Goal: Feedback & Contribution: Submit feedback/report problem

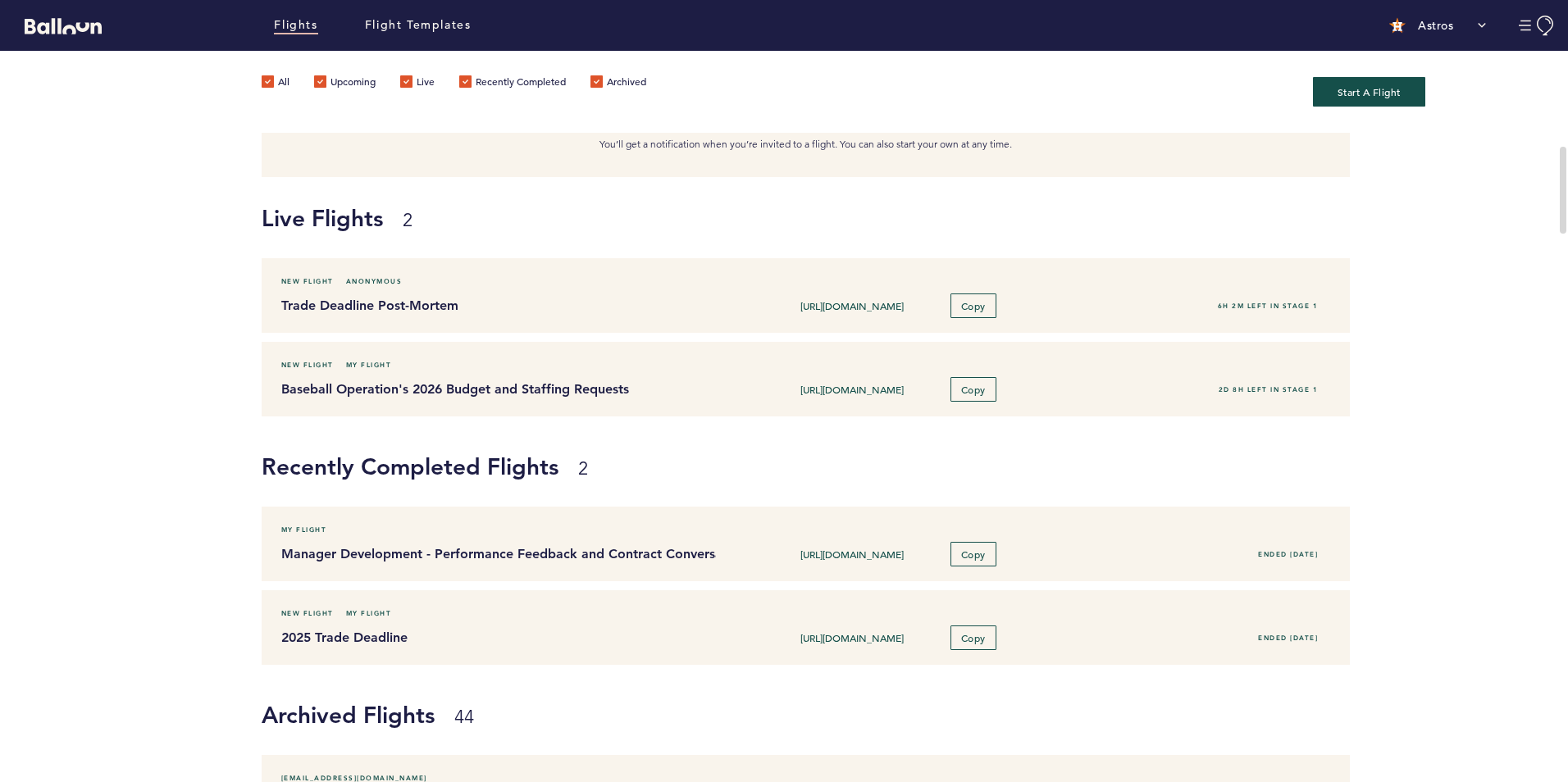
scroll to position [164, 0]
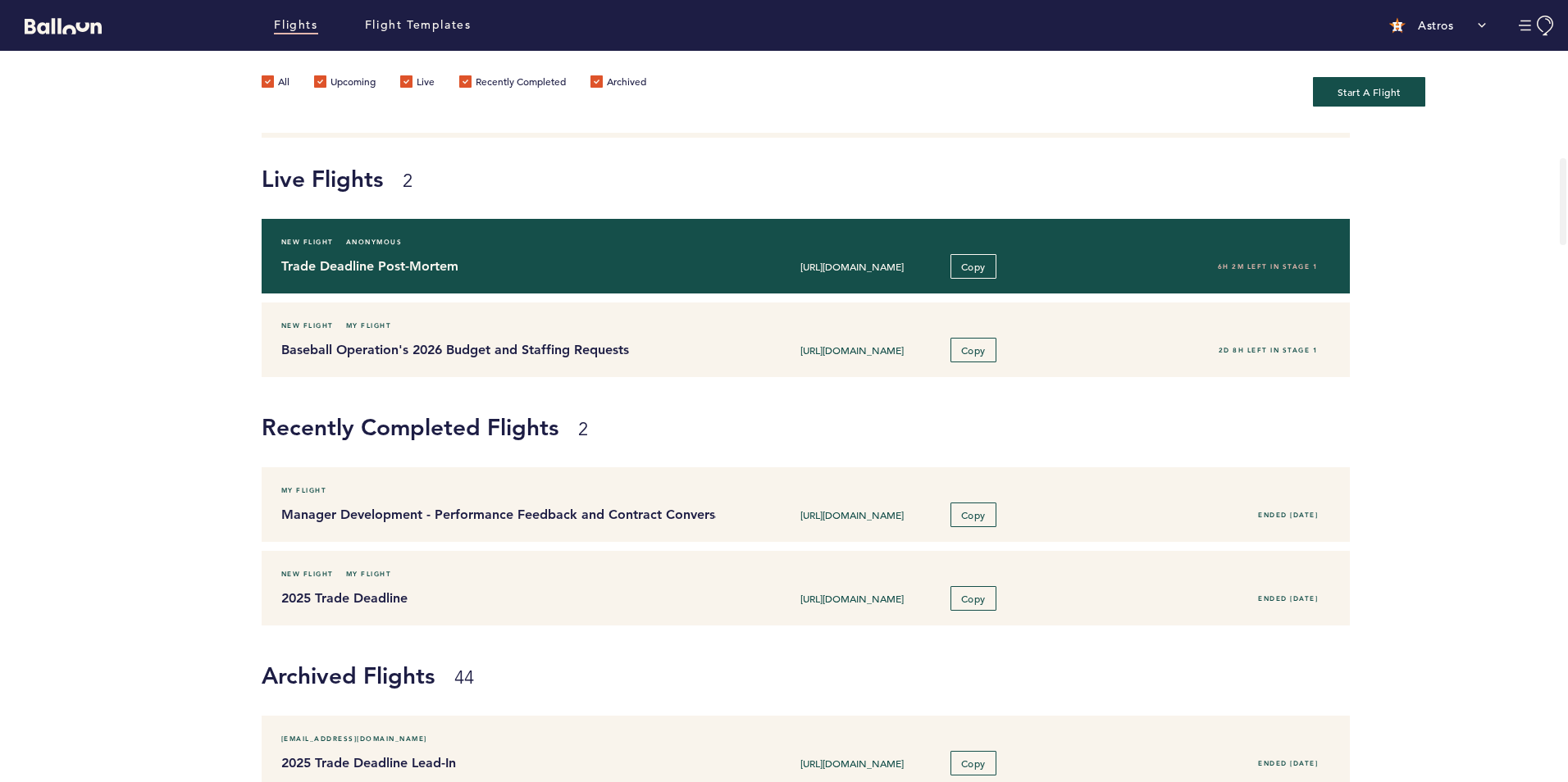
click at [339, 267] on h4 "Trade Deadline Post-Mortem" at bounding box center [492, 266] width 424 height 19
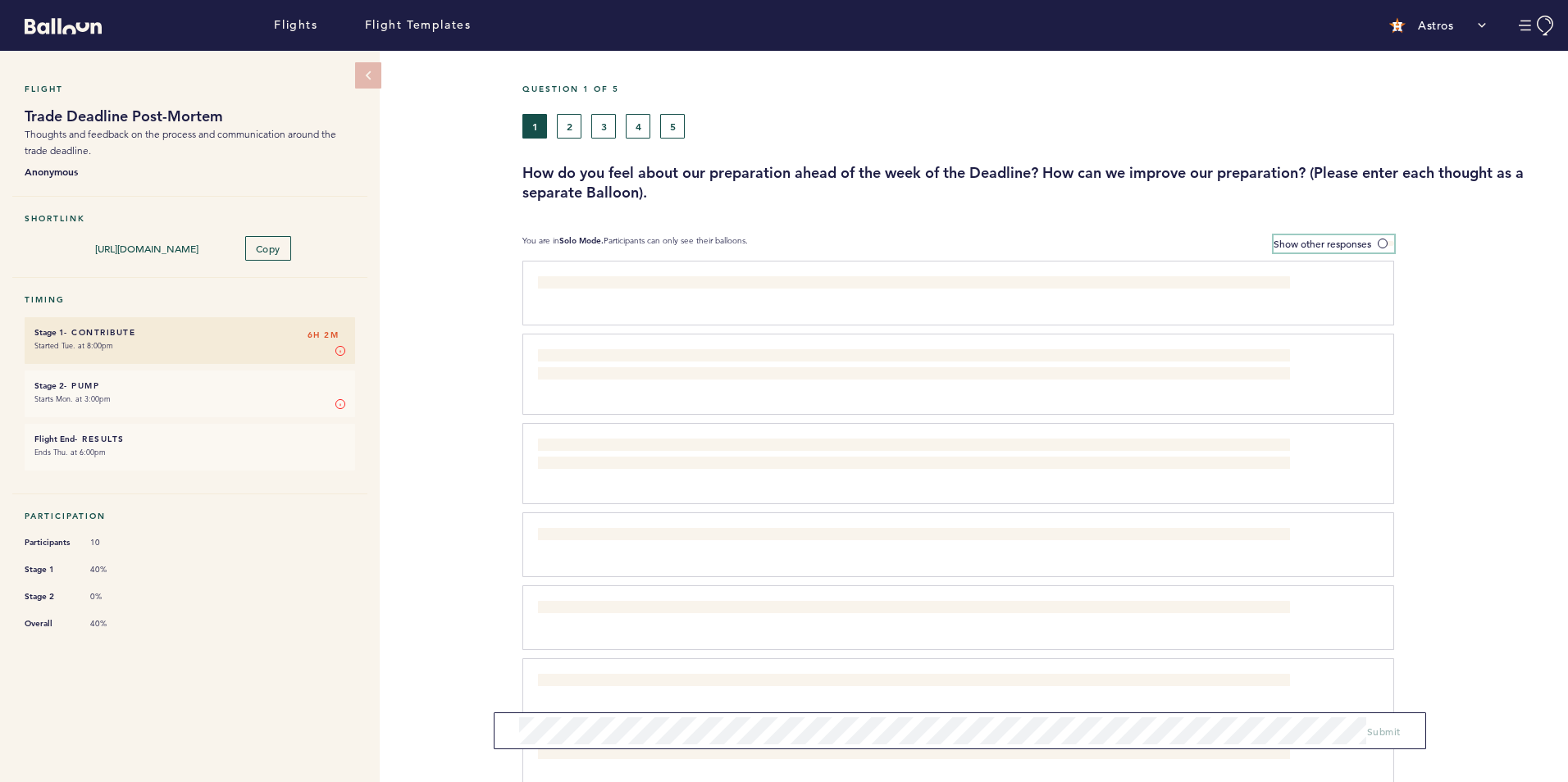
click at [1355, 236] on label "Show other responses" at bounding box center [1334, 244] width 120 height 18
click at [0, 0] on input "Show other responses" at bounding box center [0, 0] width 0 height 0
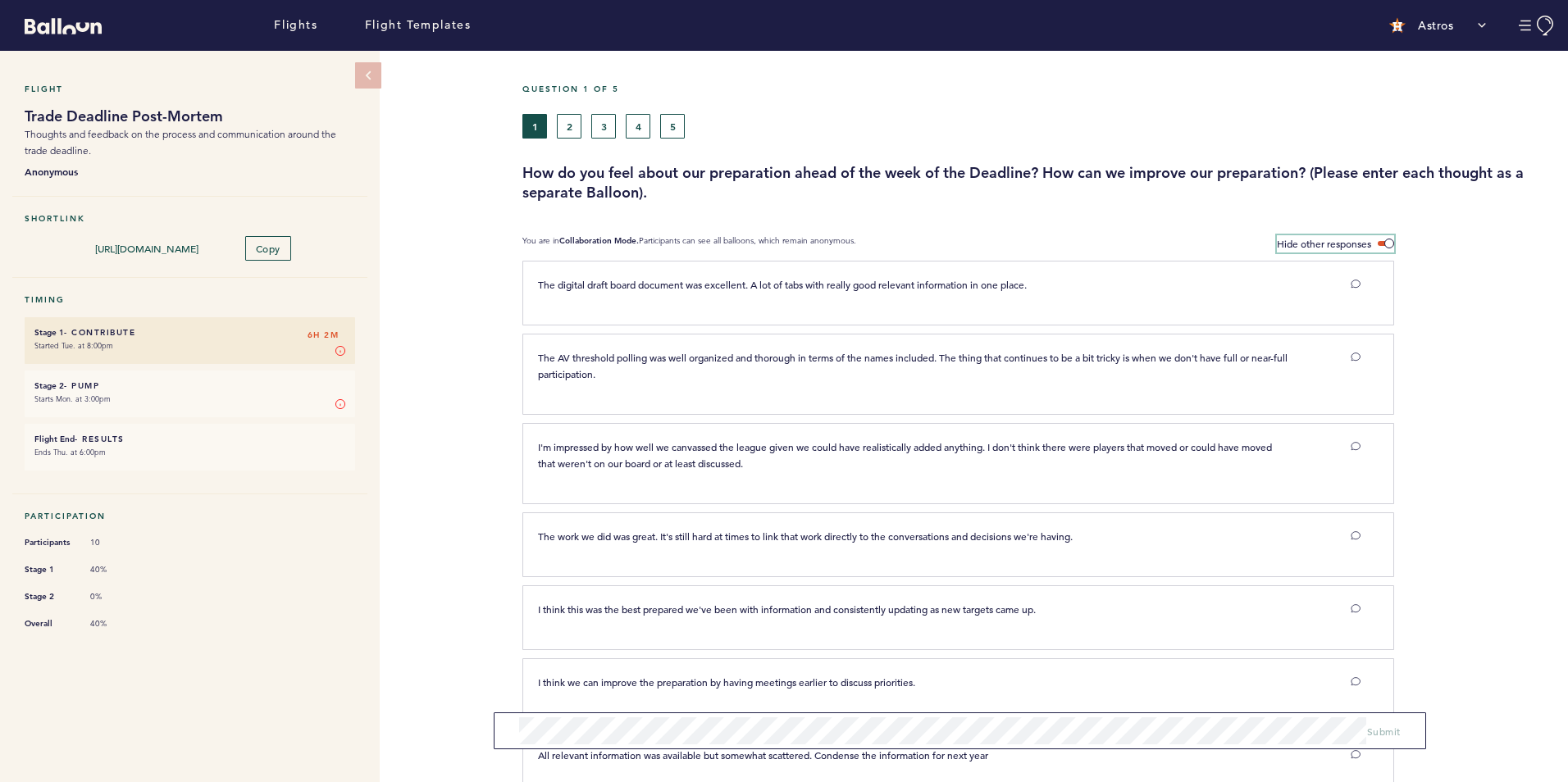
click at [1355, 236] on label "Hide other responses" at bounding box center [1335, 244] width 118 height 18
click at [0, 0] on input "Hide other responses" at bounding box center [0, 0] width 0 height 0
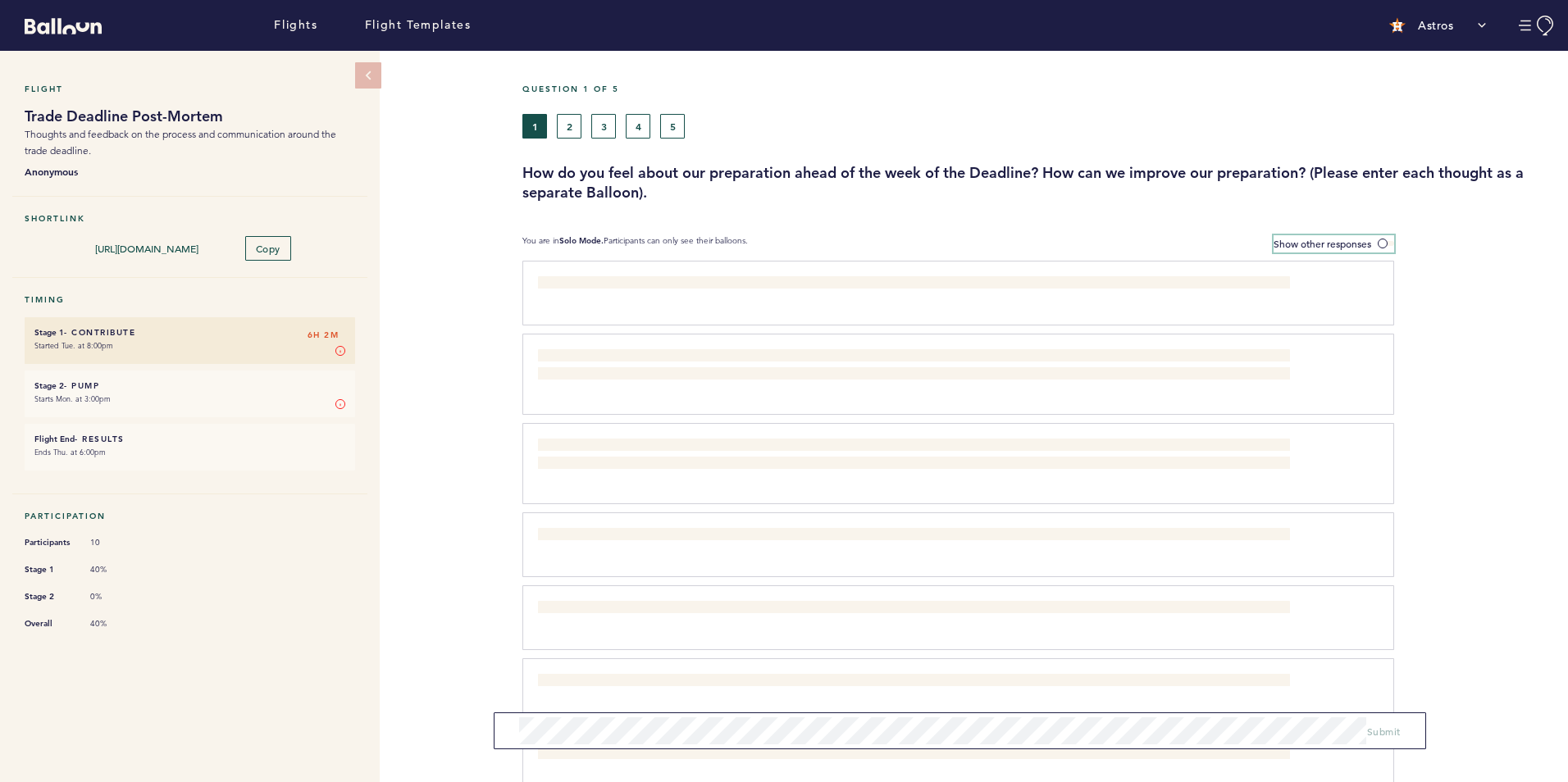
click at [1346, 238] on span "Show other responses" at bounding box center [1321, 244] width 97 height 13
click at [0, 0] on input "Show other responses" at bounding box center [0, 0] width 0 height 0
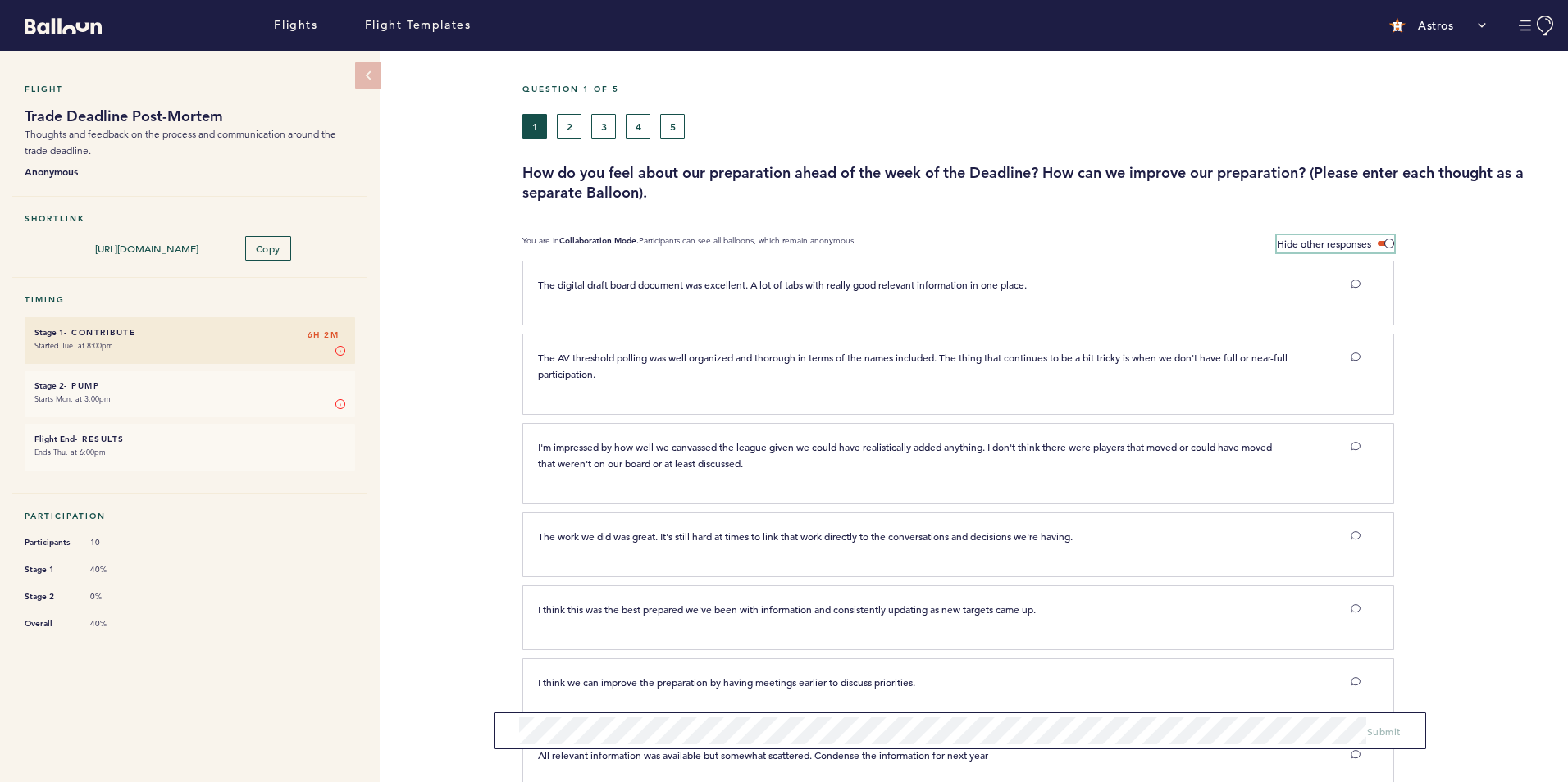
click at [1342, 241] on span "Hide other responses" at bounding box center [1324, 244] width 95 height 13
click at [0, 0] on input "Hide other responses" at bounding box center [0, 0] width 0 height 0
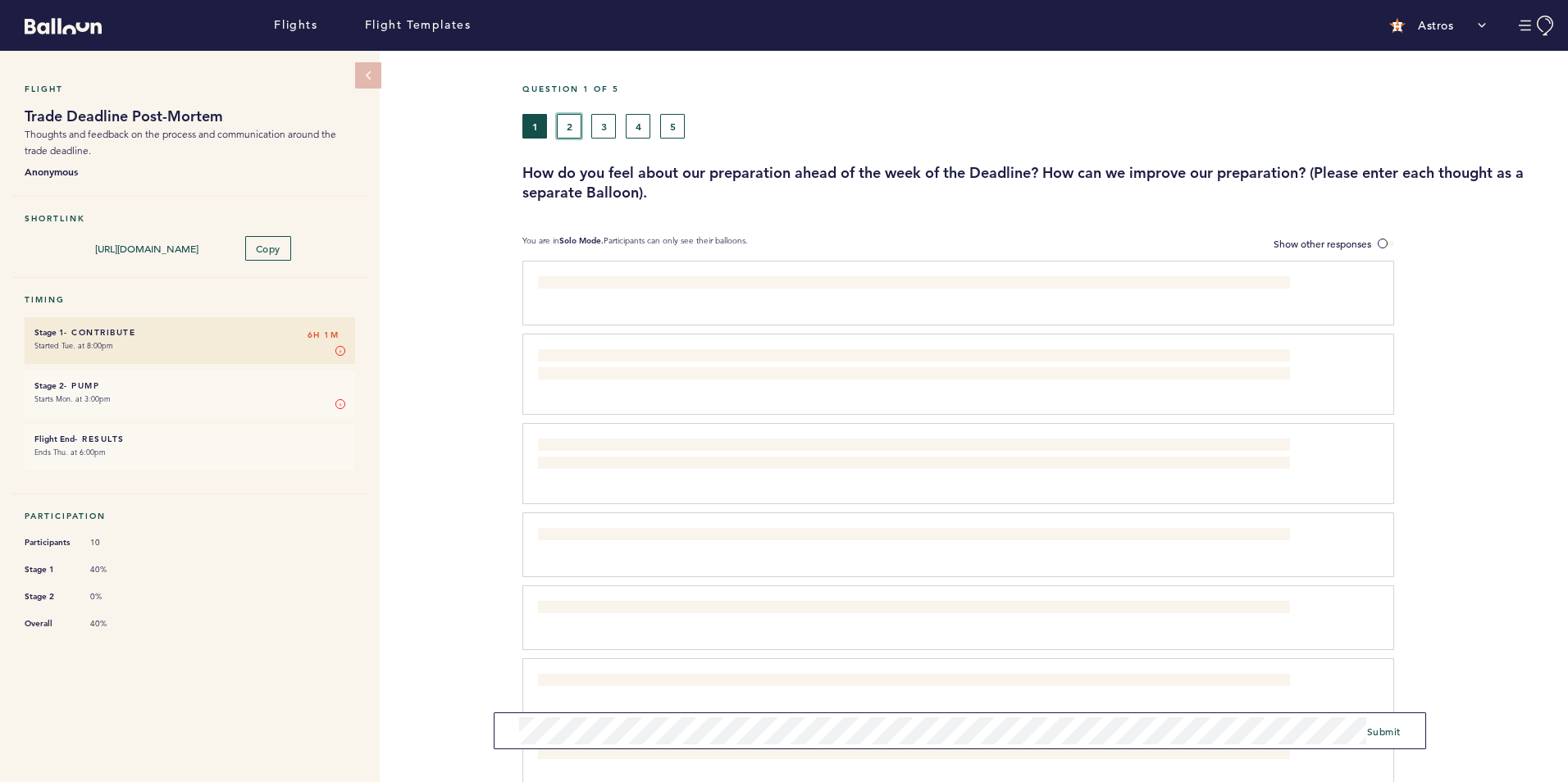
click at [569, 119] on button "2" at bounding box center [569, 126] width 25 height 25
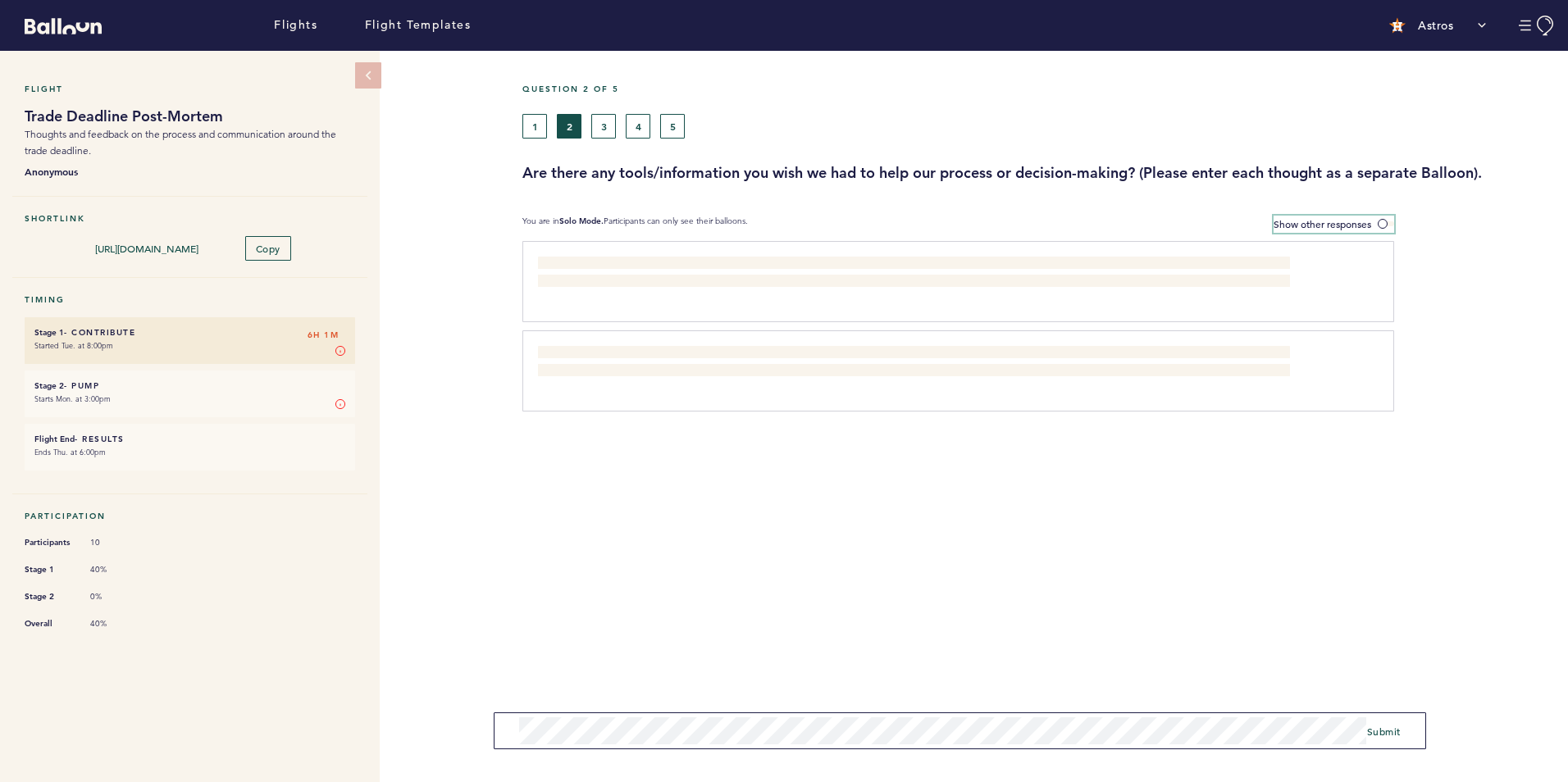
click at [1310, 221] on span "Show other responses" at bounding box center [1321, 223] width 97 height 13
click at [0, 0] on input "Show other responses" at bounding box center [0, 0] width 0 height 0
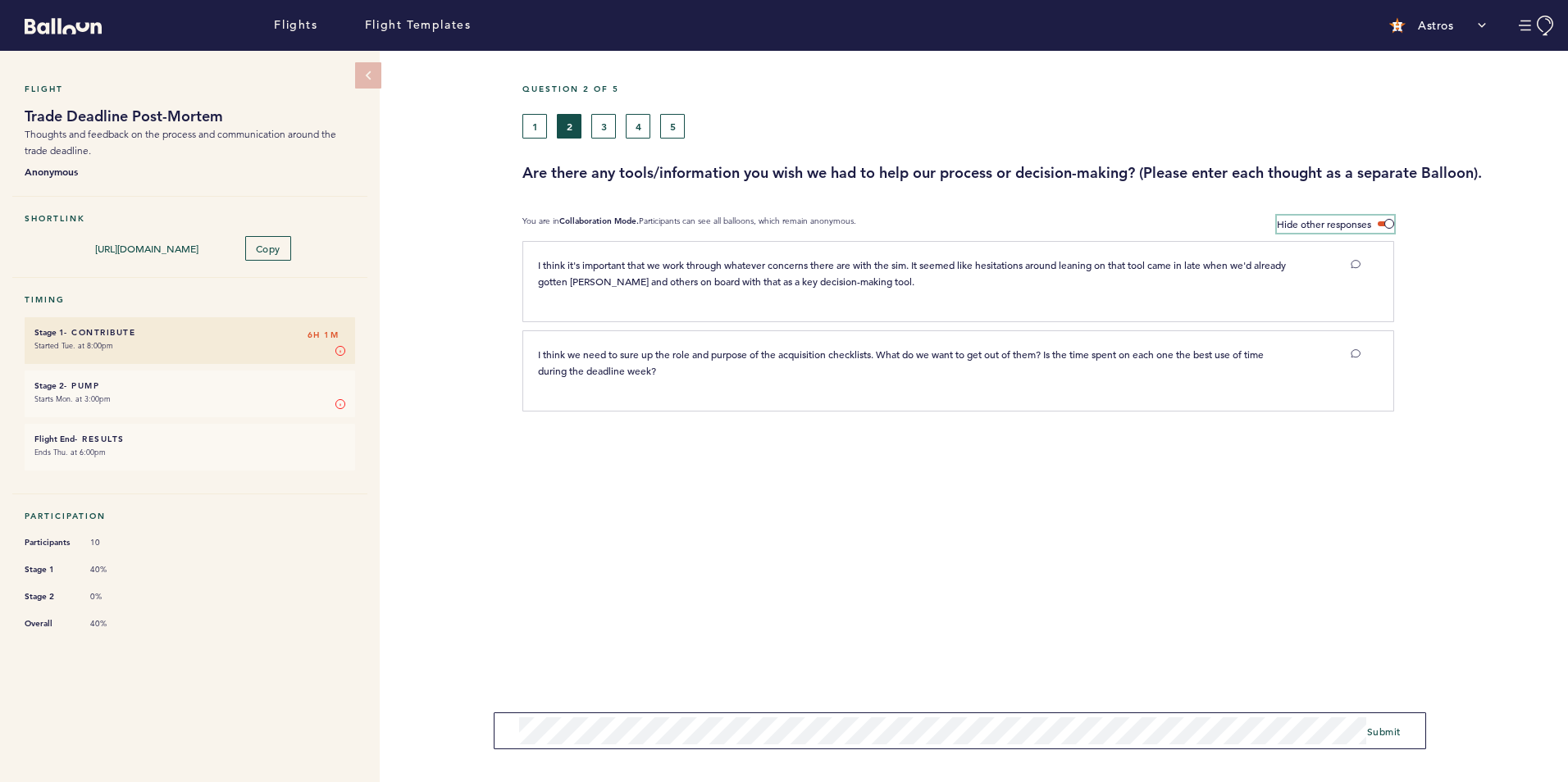
click at [1310, 221] on span "Hide other responses" at bounding box center [1324, 223] width 95 height 13
click at [0, 0] on input "Hide other responses" at bounding box center [0, 0] width 0 height 0
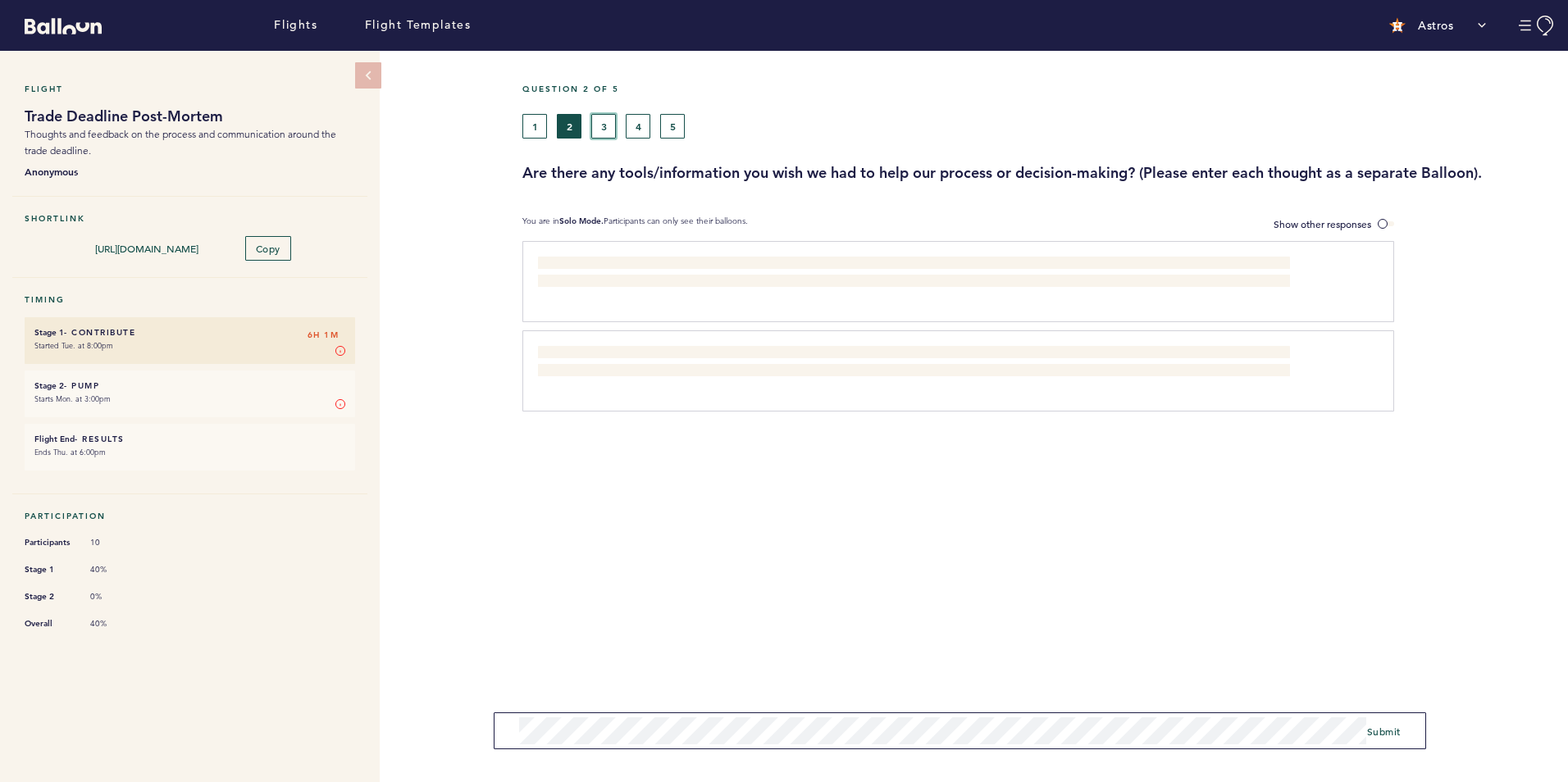
click at [601, 123] on button "3" at bounding box center [603, 126] width 25 height 25
click at [566, 124] on button "2" at bounding box center [569, 126] width 25 height 25
click at [622, 124] on div "1 2 3 4 5" at bounding box center [906, 126] width 768 height 25
click at [612, 124] on button "3" at bounding box center [603, 126] width 25 height 25
click at [646, 124] on button "4" at bounding box center [638, 126] width 25 height 25
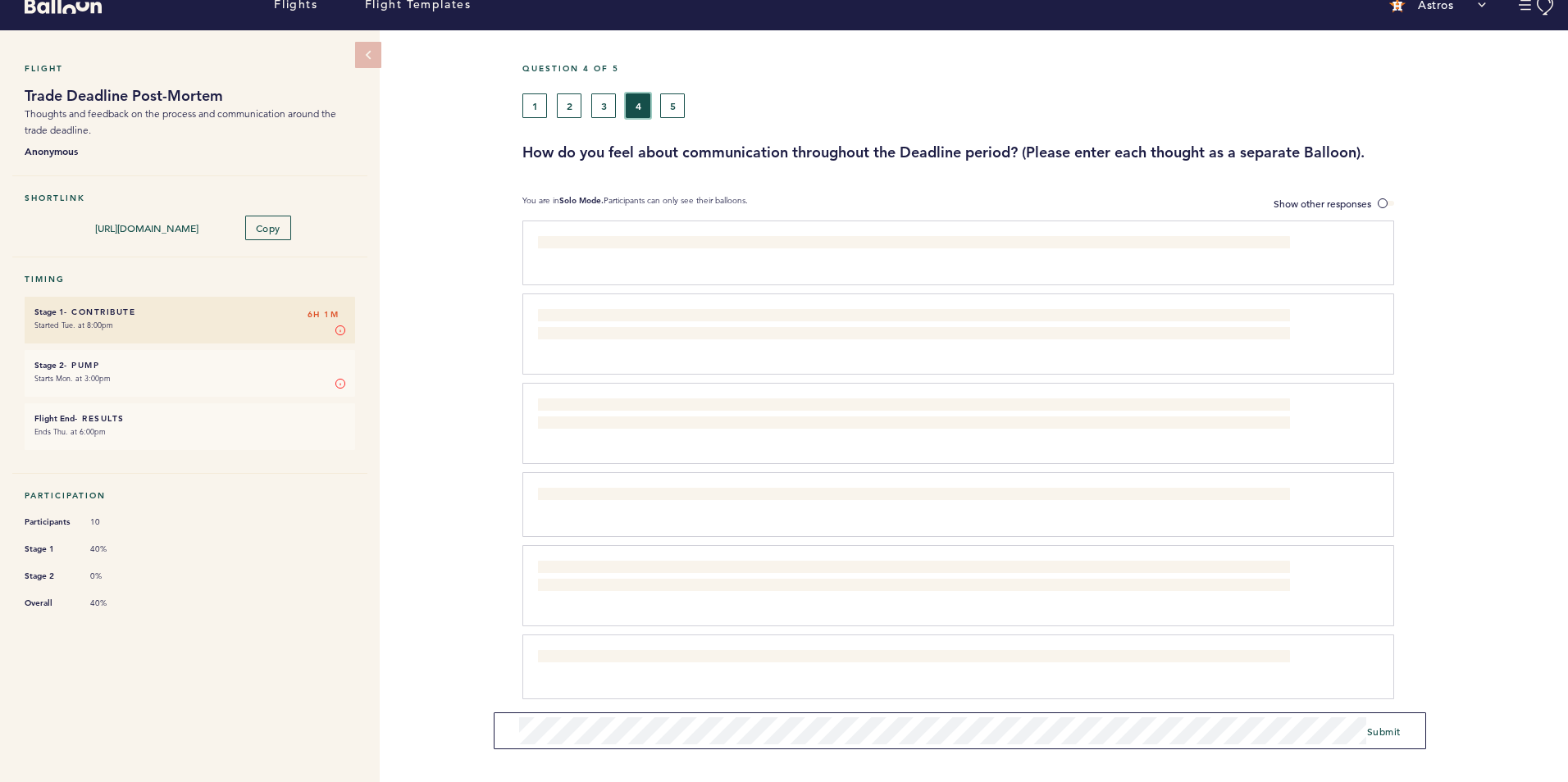
scroll to position [26, 0]
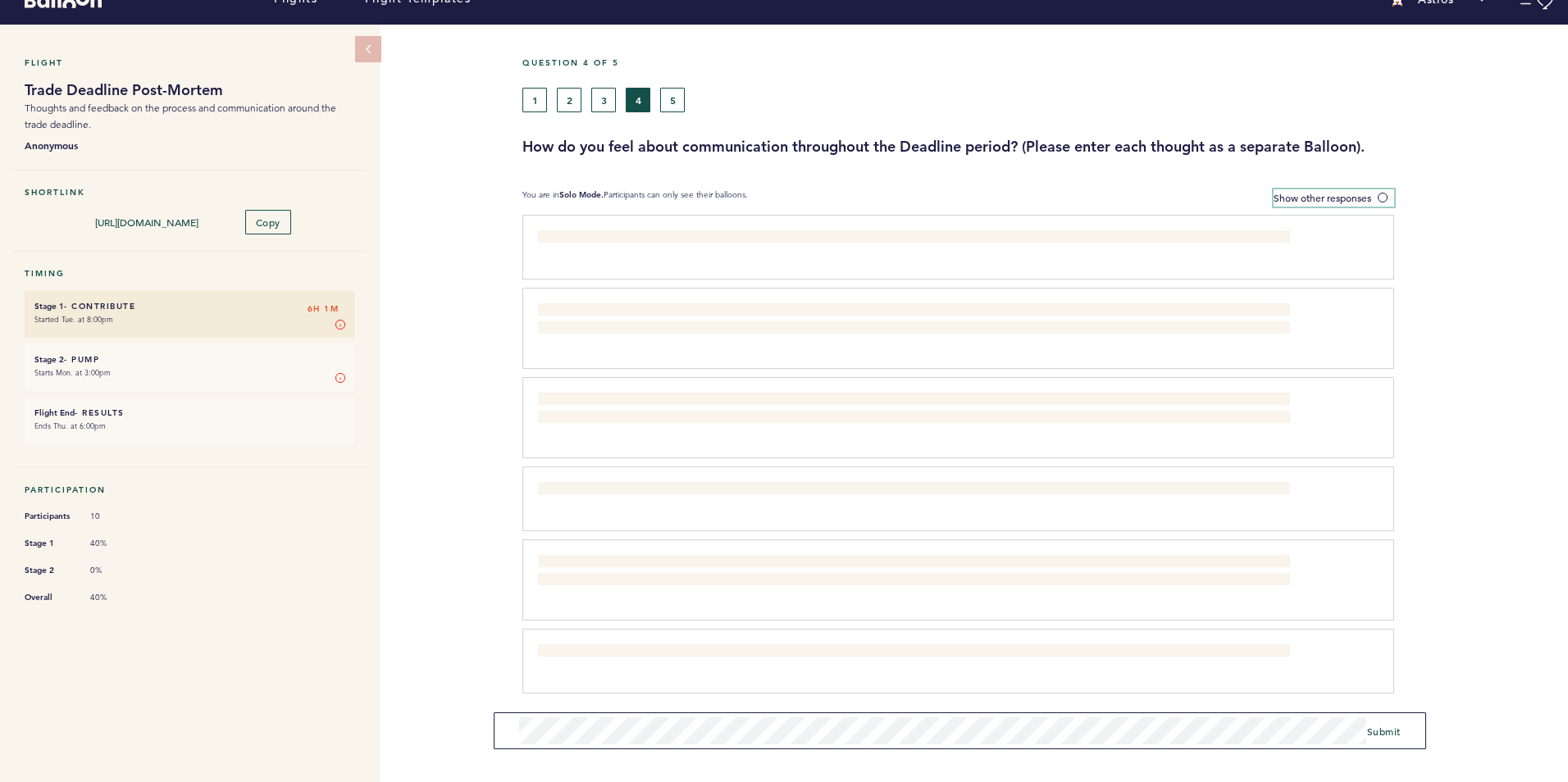
click at [1344, 191] on span "Show other responses" at bounding box center [1321, 197] width 97 height 13
click at [0, 0] on input "Show other responses" at bounding box center [0, 0] width 0 height 0
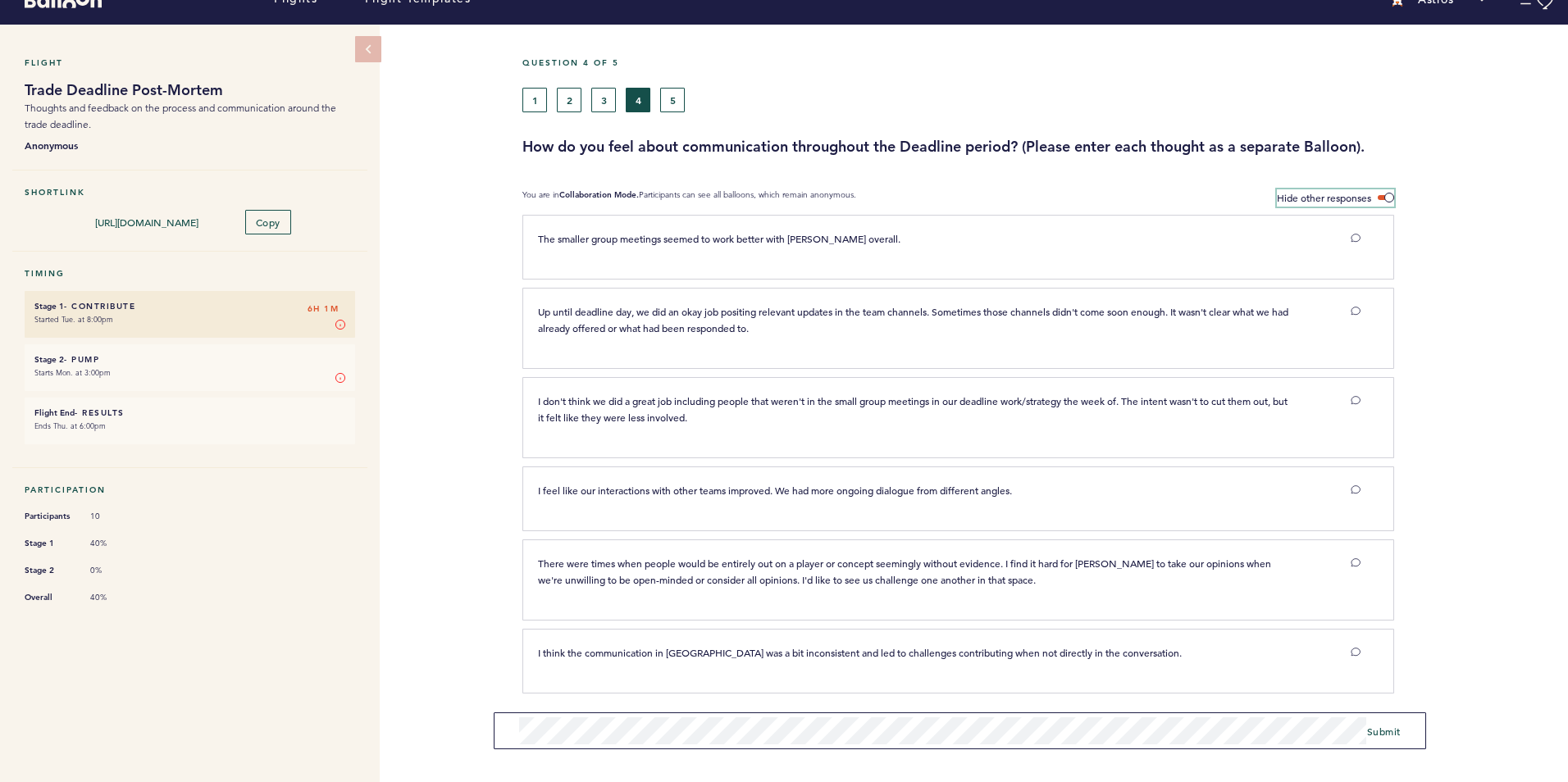
click at [1292, 192] on span "Hide other responses" at bounding box center [1324, 197] width 95 height 13
click at [0, 0] on input "Hide other responses" at bounding box center [0, 0] width 0 height 0
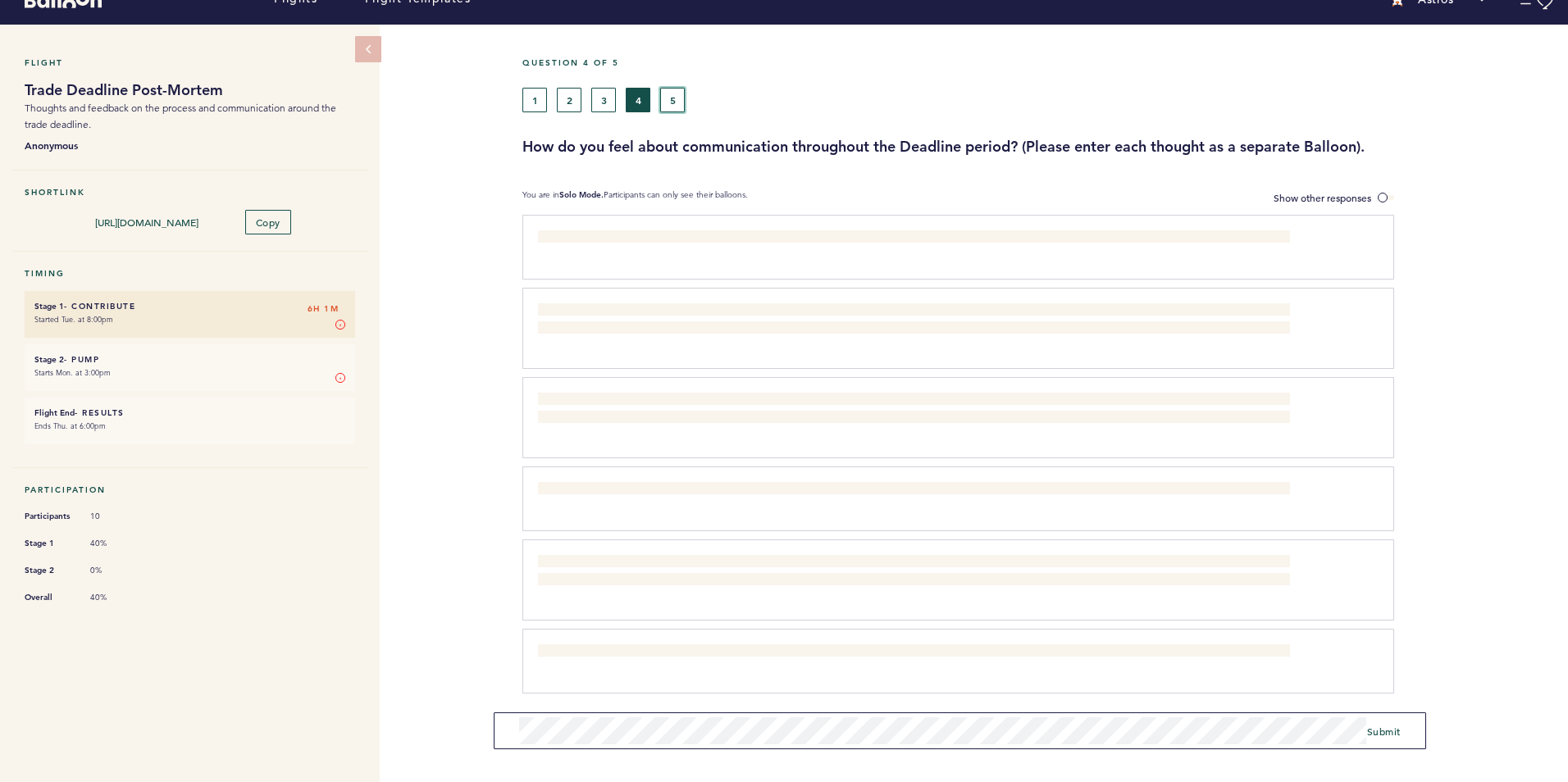
click at [674, 96] on button "5" at bounding box center [672, 100] width 25 height 25
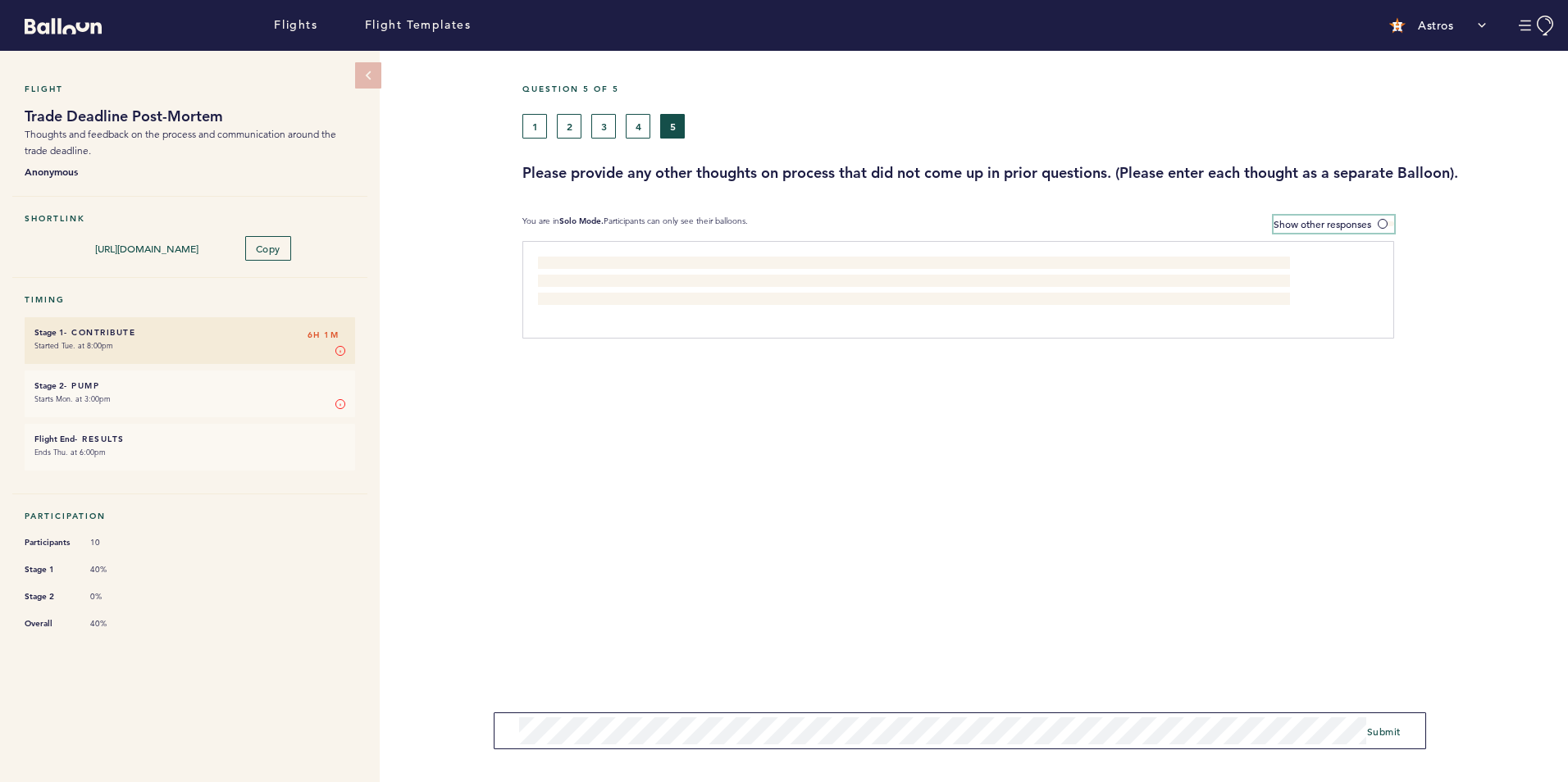
click at [1305, 218] on span "Show other responses" at bounding box center [1321, 223] width 97 height 13
click at [0, 0] on input "Show other responses" at bounding box center [0, 0] width 0 height 0
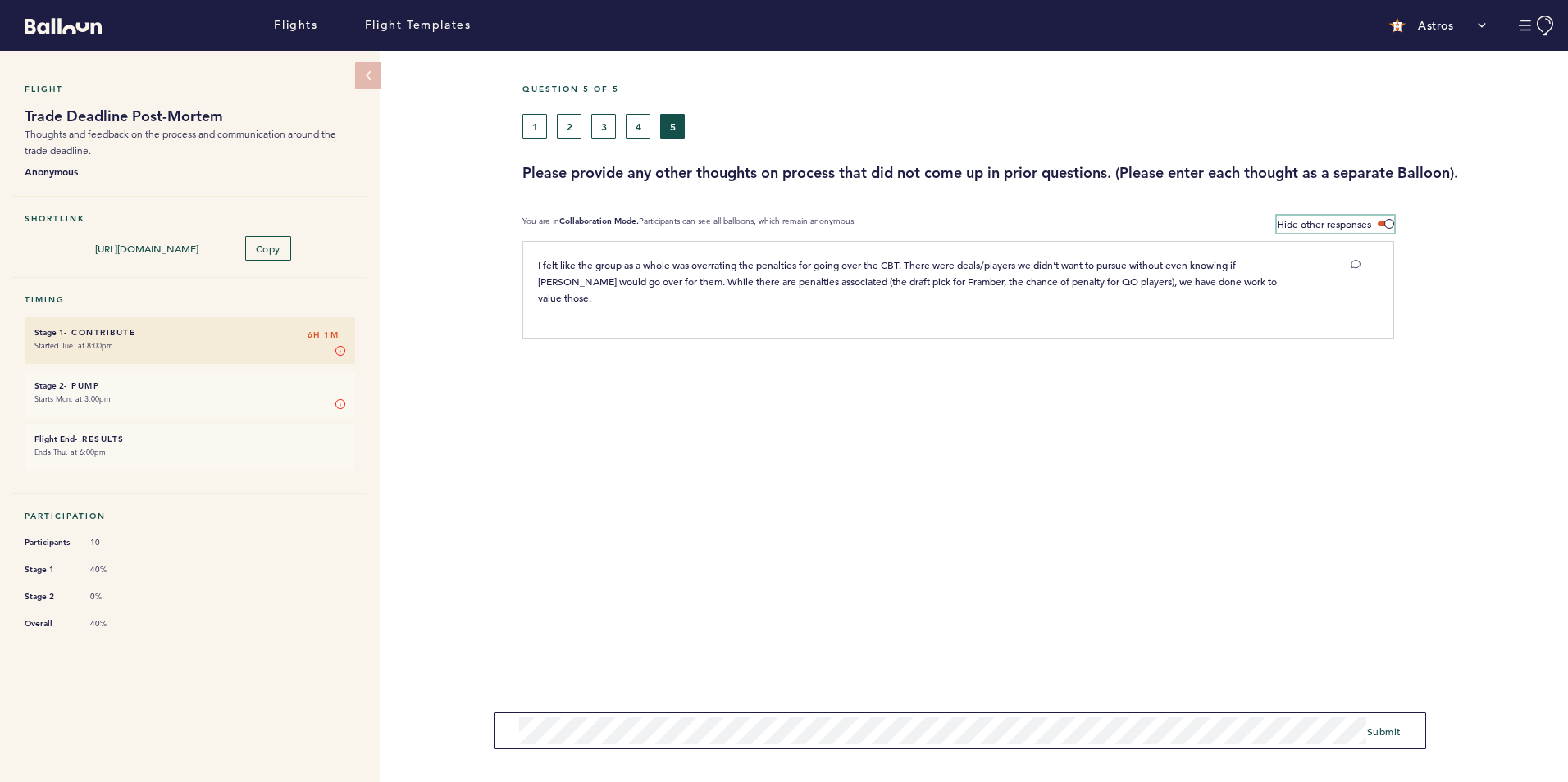
click at [1305, 218] on span "Hide other responses" at bounding box center [1324, 223] width 95 height 13
click at [0, 0] on input "Hide other responses" at bounding box center [0, 0] width 0 height 0
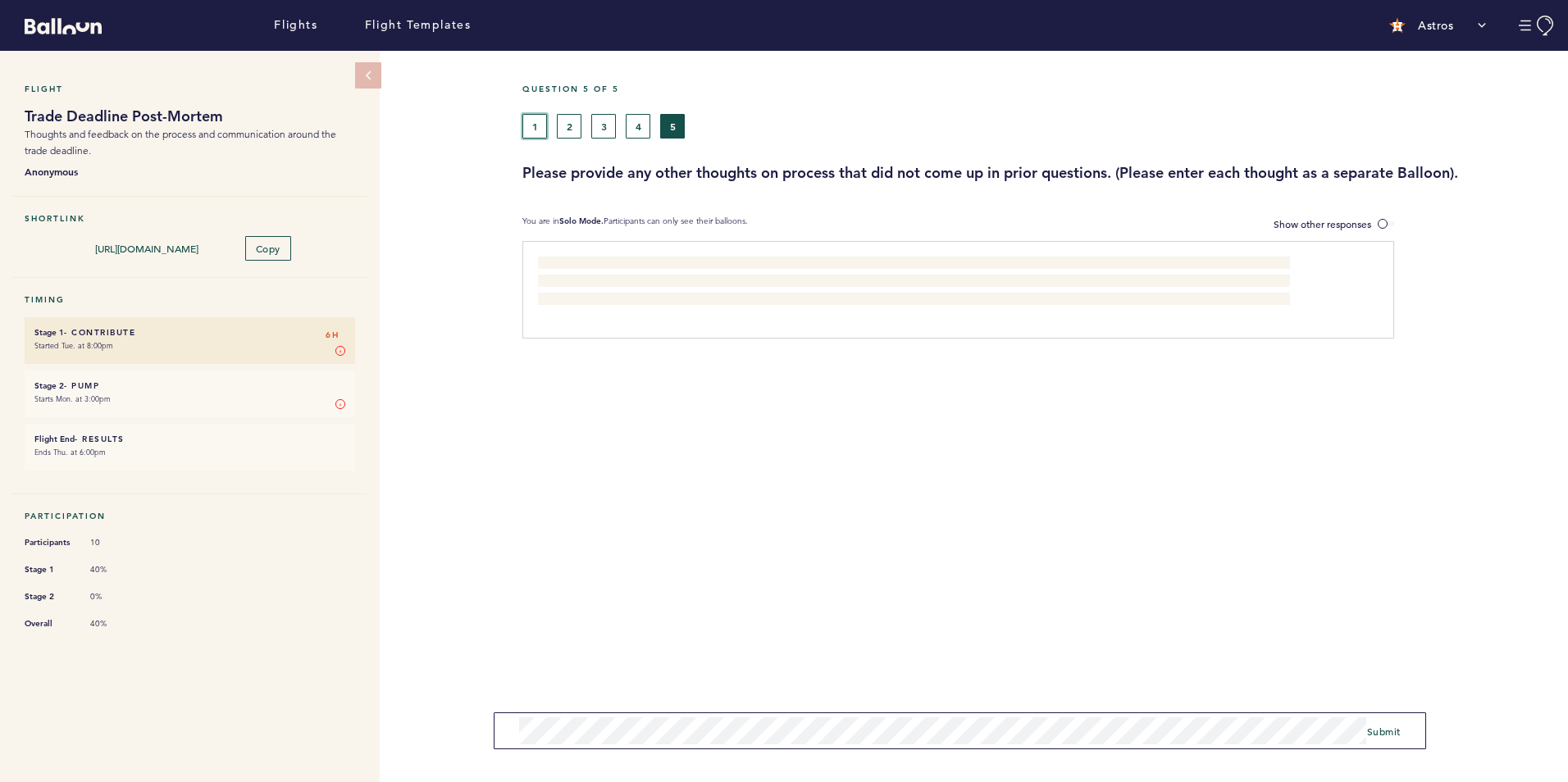
click at [531, 127] on button "1" at bounding box center [535, 126] width 25 height 25
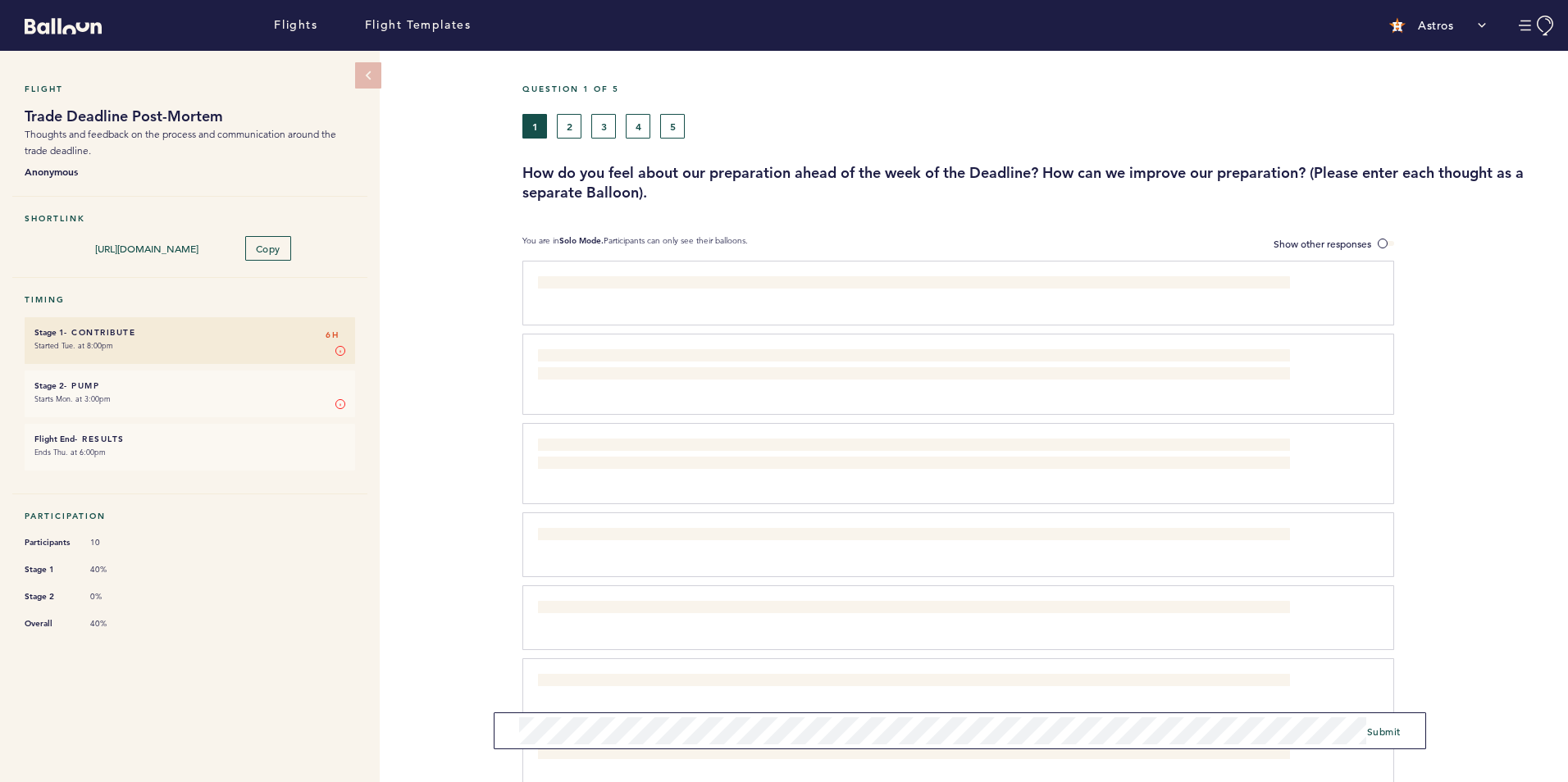
click at [1037, 750] on p "All relevant information was available but somewhat scattered. Condense the inf…" at bounding box center [913, 755] width 751 height 17
click at [1352, 235] on label "Show other responses" at bounding box center [1334, 244] width 120 height 18
click at [0, 0] on input "Show other responses" at bounding box center [0, 0] width 0 height 0
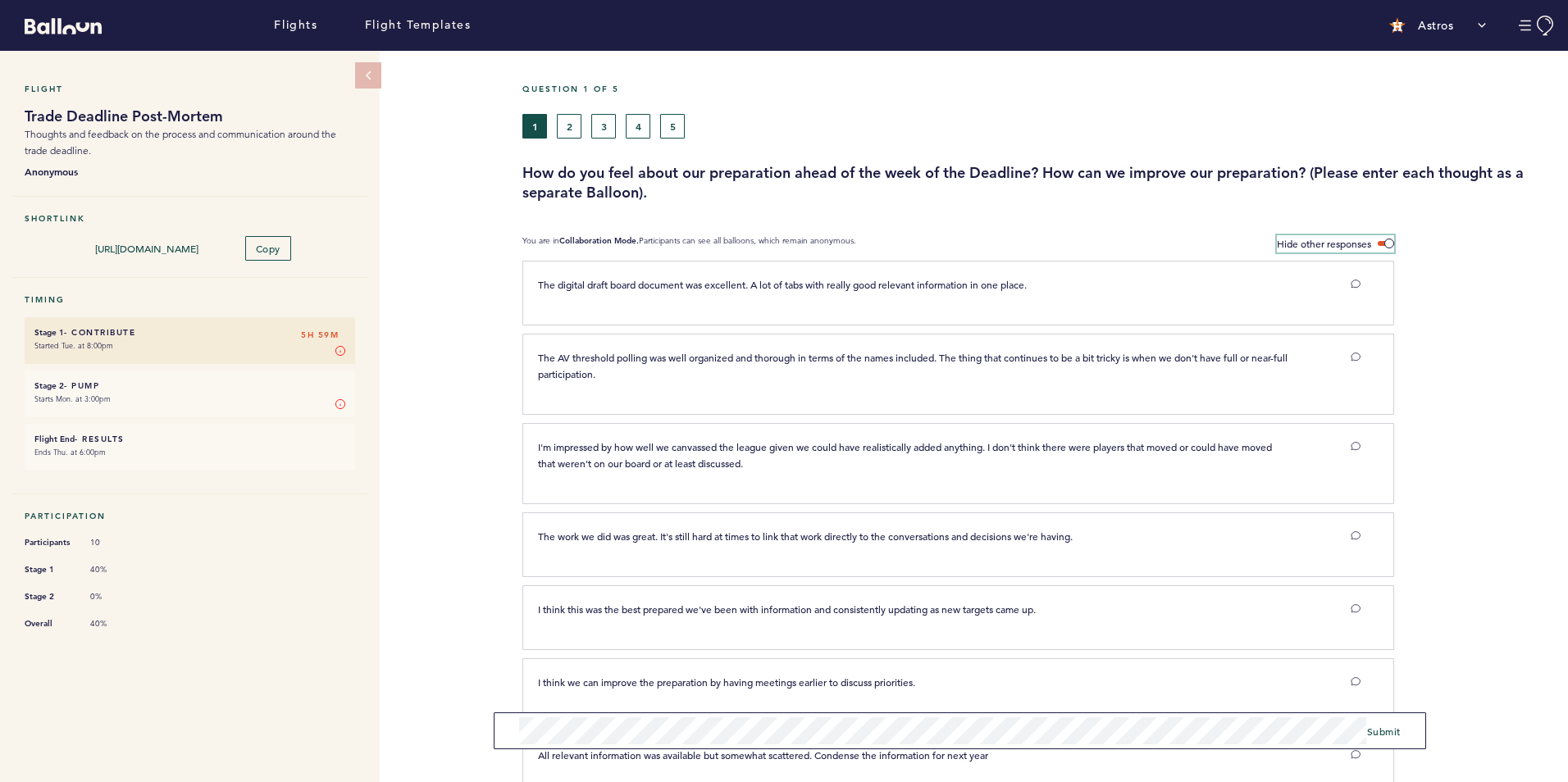
click at [1348, 246] on span "Hide other responses" at bounding box center [1324, 244] width 95 height 13
click at [0, 0] on input "Hide other responses" at bounding box center [0, 0] width 0 height 0
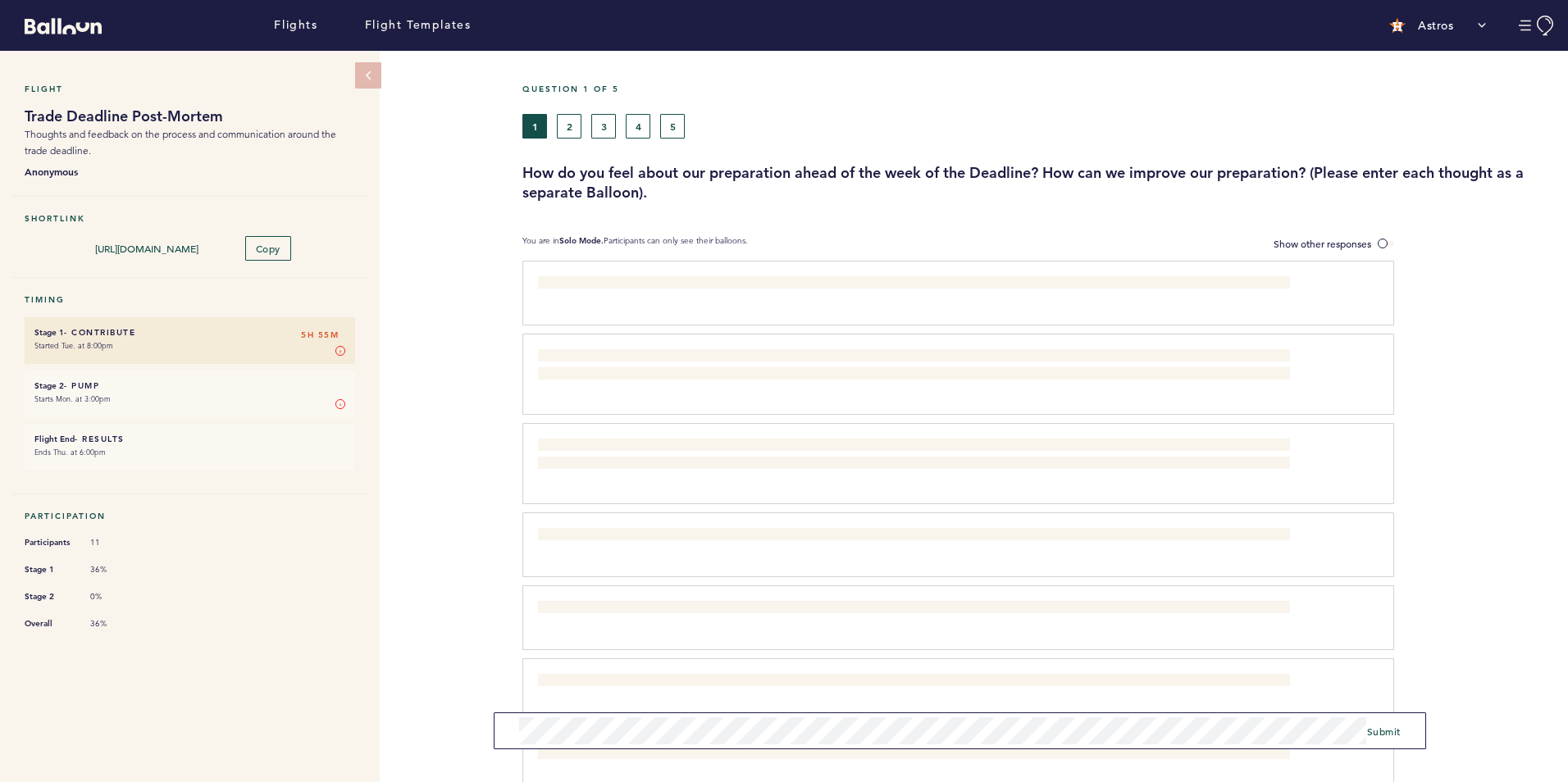
click at [1350, 251] on div "Question 1 of 5 1 2 3 4 5 How do you feel about our preparation ahead of the we…" at bounding box center [1045, 505] width 1045 height 908
click at [1350, 246] on span "Show other responses" at bounding box center [1321, 244] width 97 height 13
click at [0, 0] on input "Show other responses" at bounding box center [0, 0] width 0 height 0
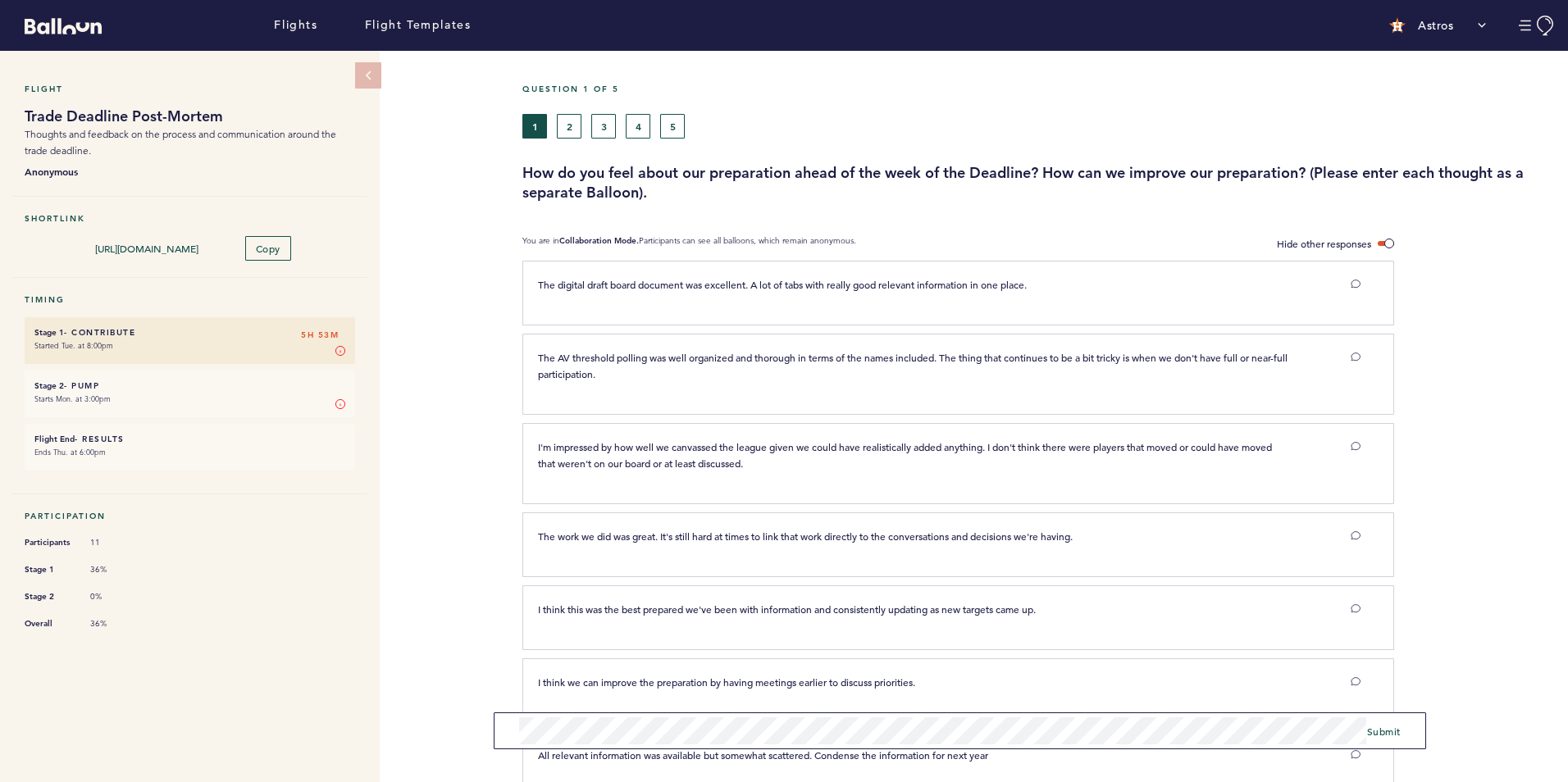
scroll to position [175, 0]
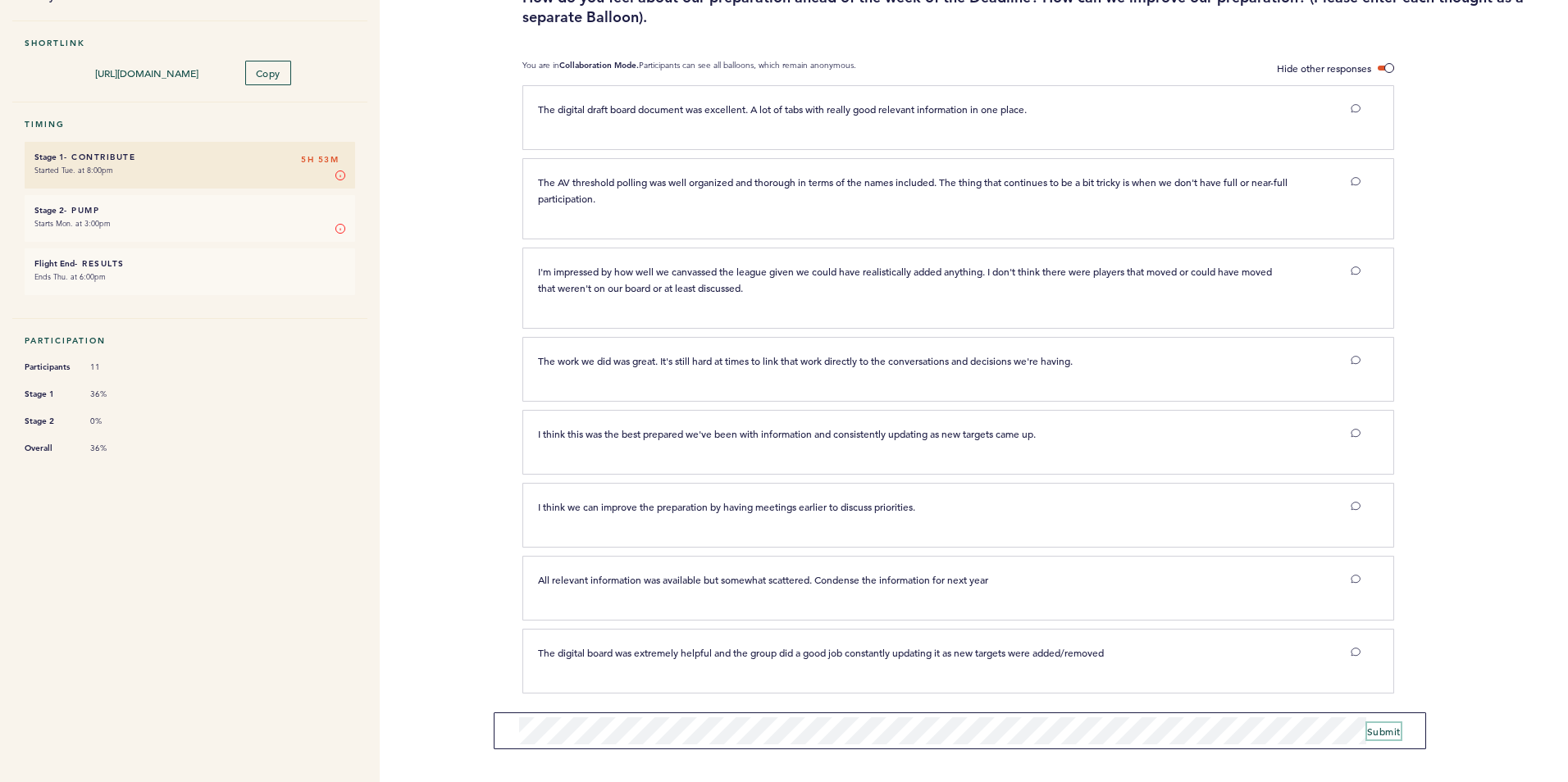
click at [1390, 723] on button "Submit" at bounding box center [1384, 731] width 33 height 17
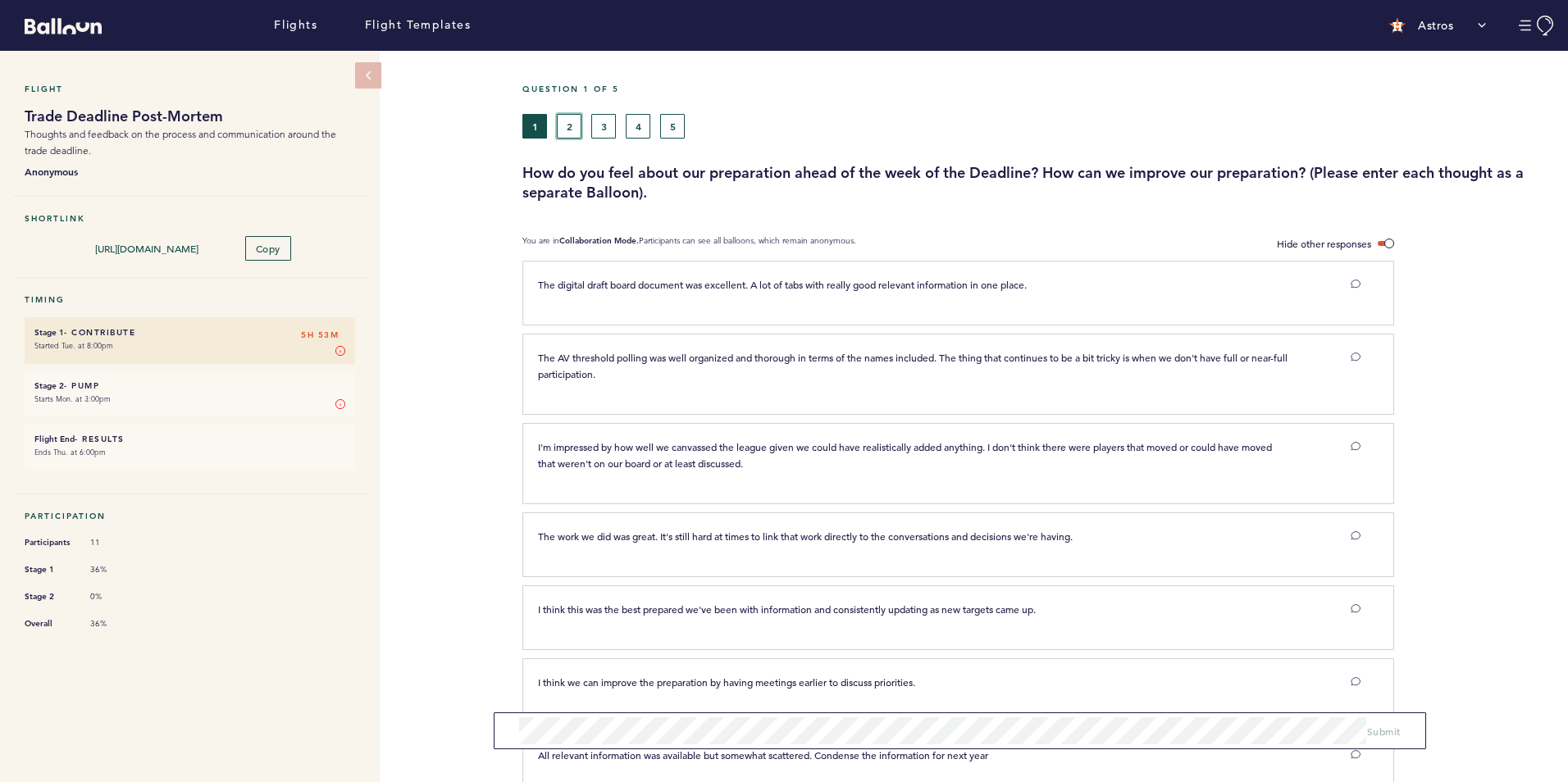
click at [574, 124] on button "2" at bounding box center [569, 126] width 25 height 25
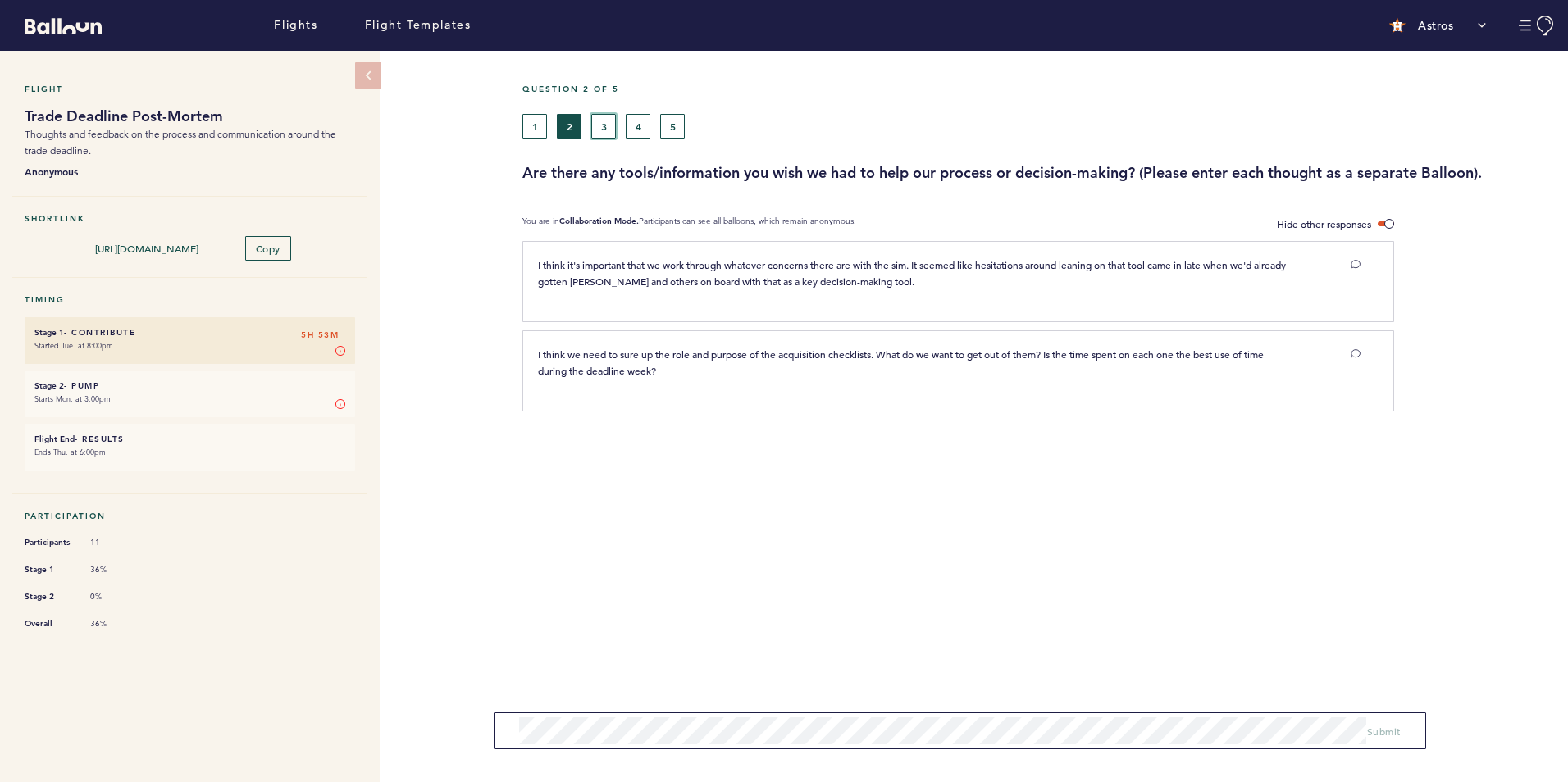
click at [603, 130] on button "3" at bounding box center [603, 126] width 25 height 25
click at [632, 129] on button "4" at bounding box center [638, 126] width 25 height 25
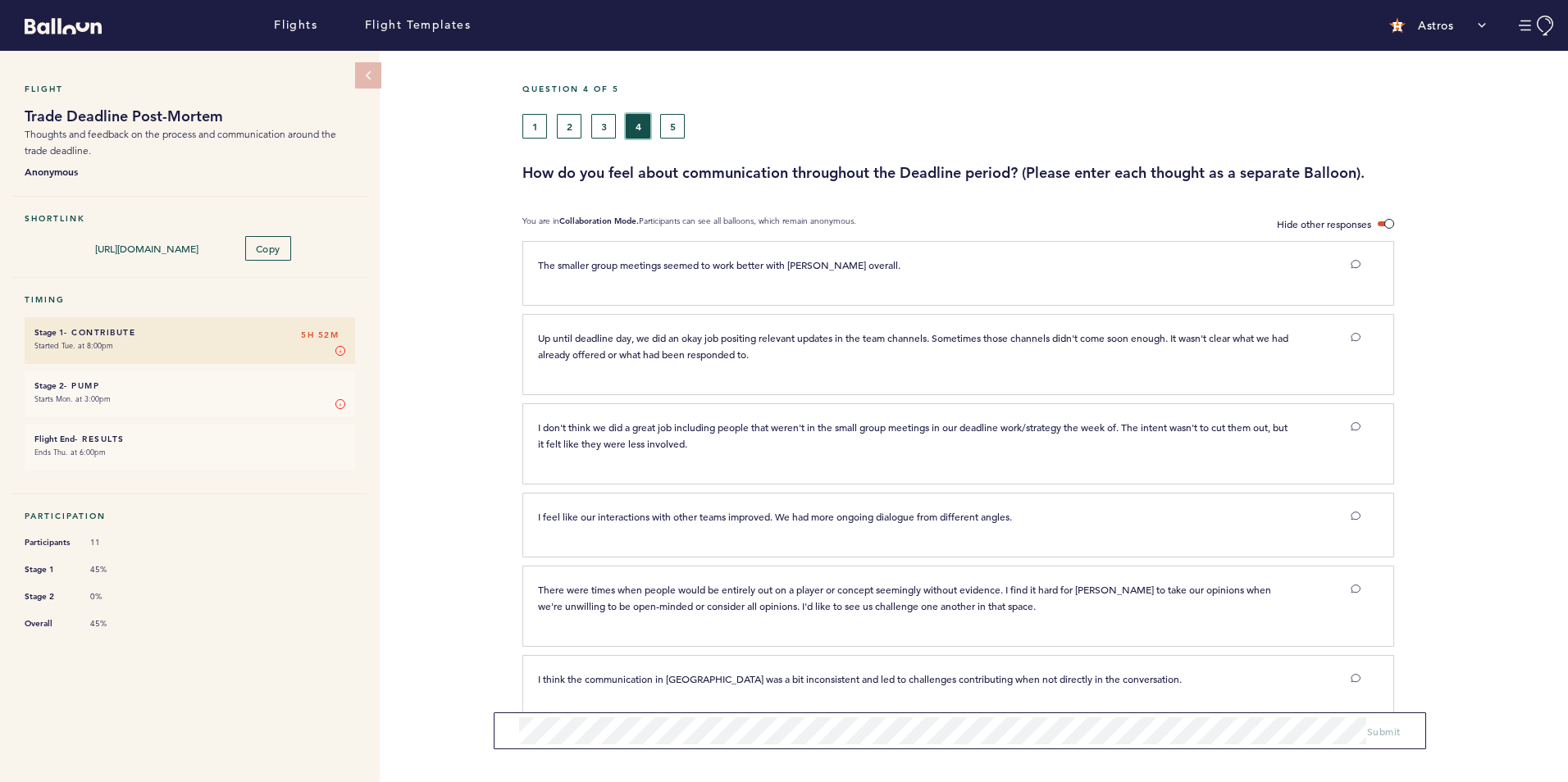
scroll to position [26, 0]
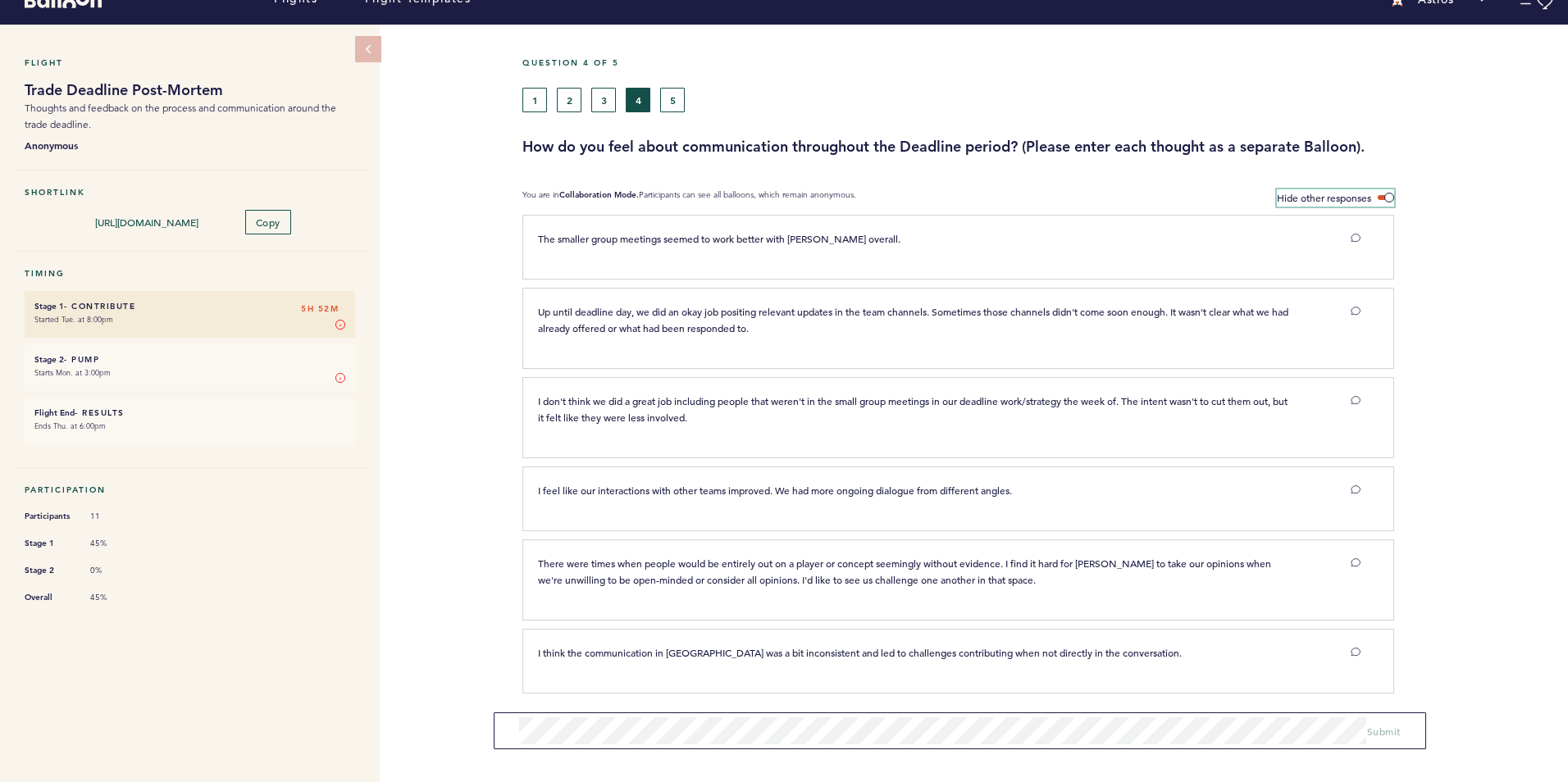
click at [1387, 196] on span at bounding box center [1386, 197] width 17 height 5
click at [0, 0] on input "Hide other responses" at bounding box center [0, 0] width 0 height 0
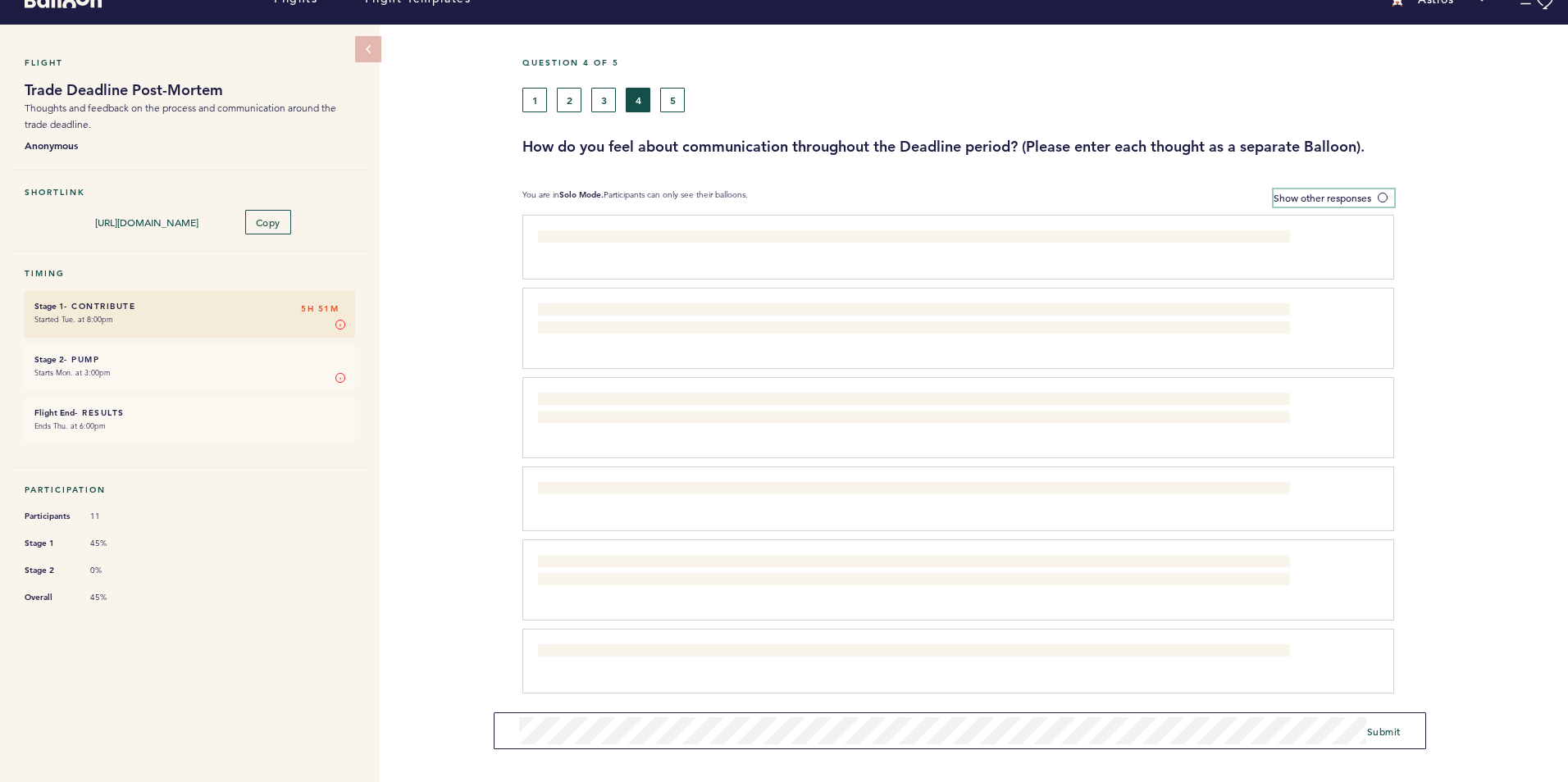
click at [1312, 193] on span "Show other responses" at bounding box center [1321, 197] width 97 height 13
click at [0, 0] on input "Show other responses" at bounding box center [0, 0] width 0 height 0
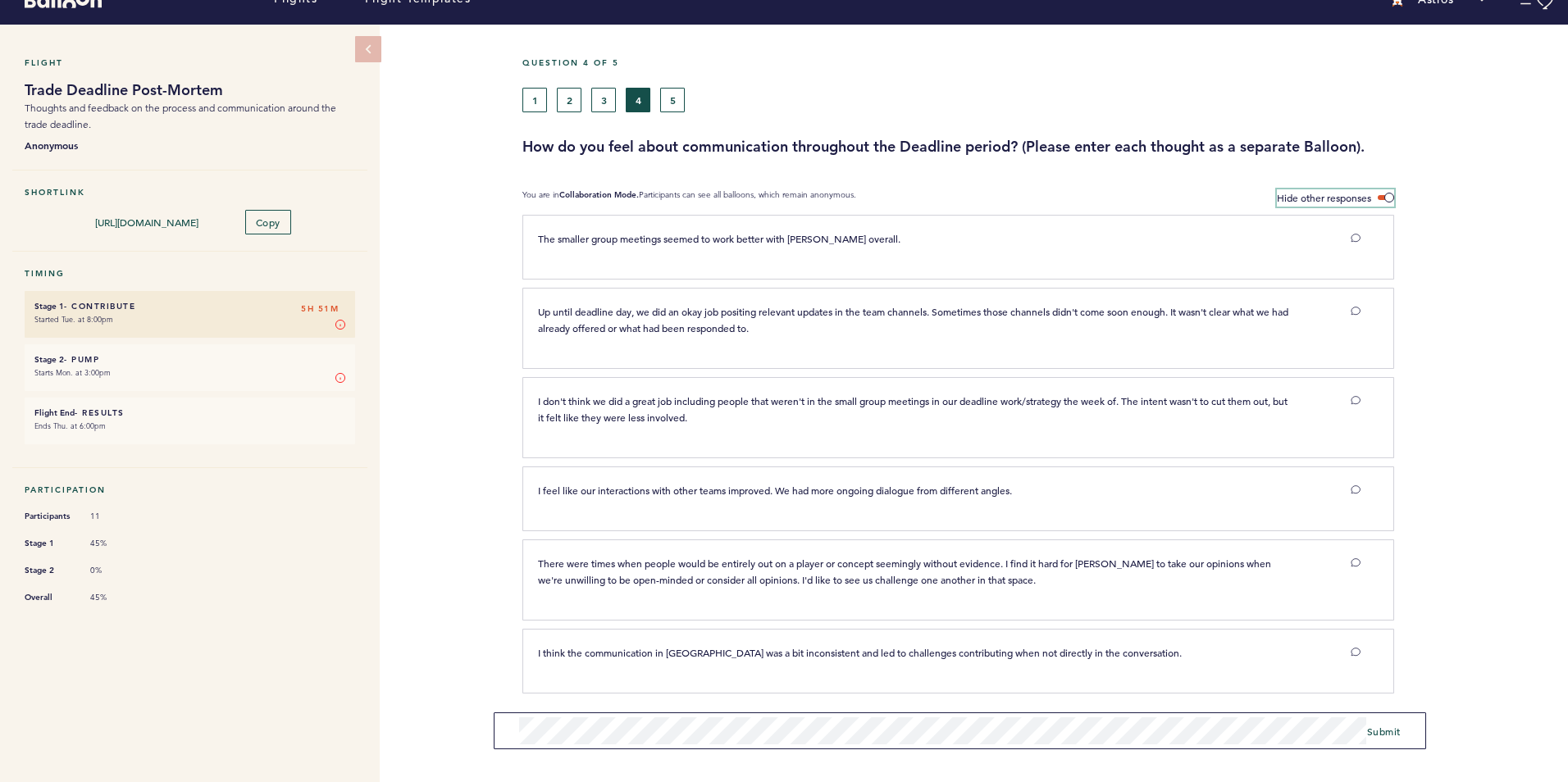
click at [1321, 195] on span "Hide other responses" at bounding box center [1324, 197] width 95 height 13
click at [0, 0] on input "Hide other responses" at bounding box center [0, 0] width 0 height 0
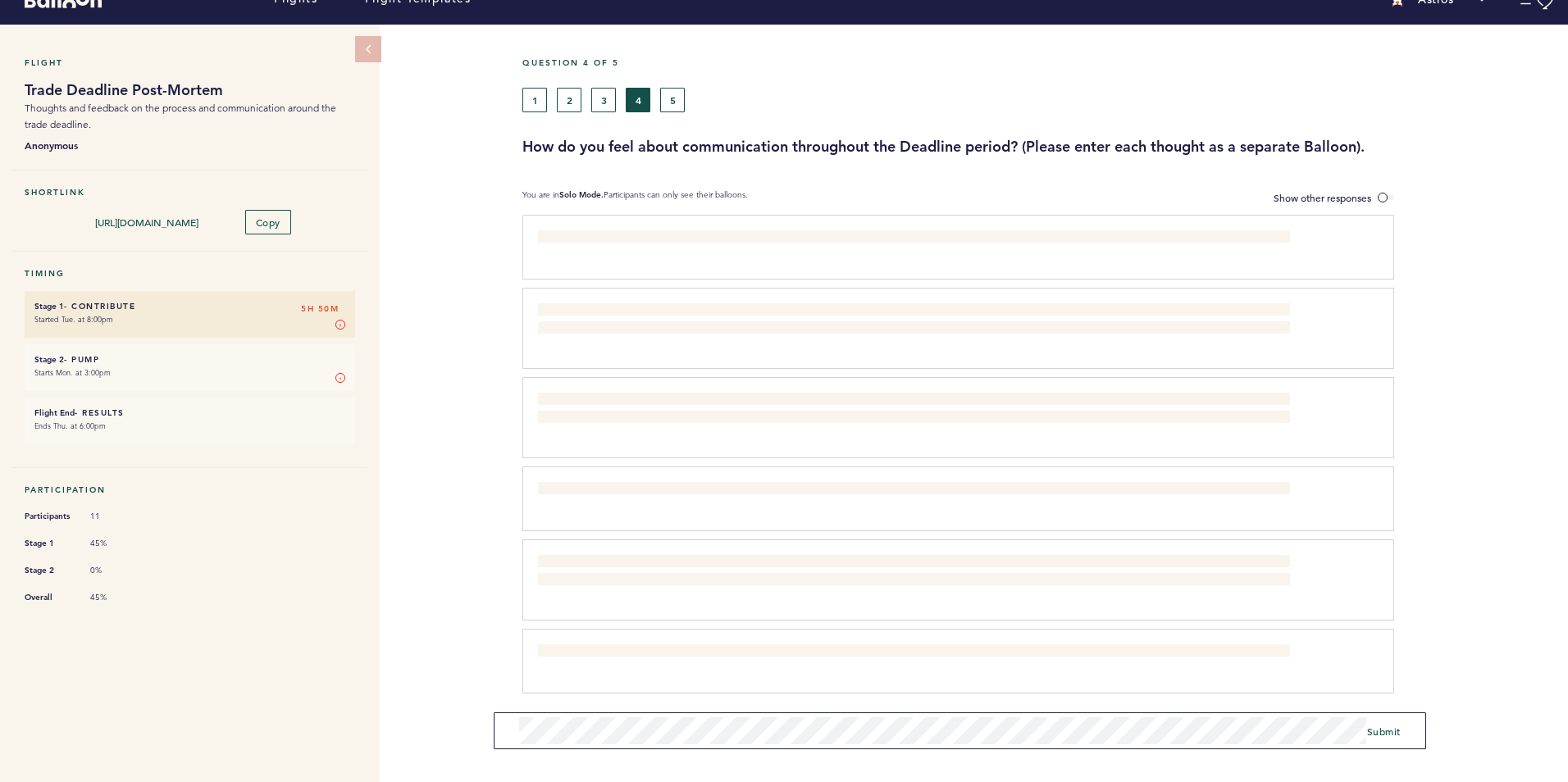
click at [481, 616] on div "Flight Trade Deadline Post-Mortem Thoughts and feedback on the process and comm…" at bounding box center [784, 390] width 1568 height 731
click at [1397, 727] on span "Submit" at bounding box center [1384, 725] width 33 height 13
click at [676, 95] on button "5" at bounding box center [672, 100] width 25 height 25
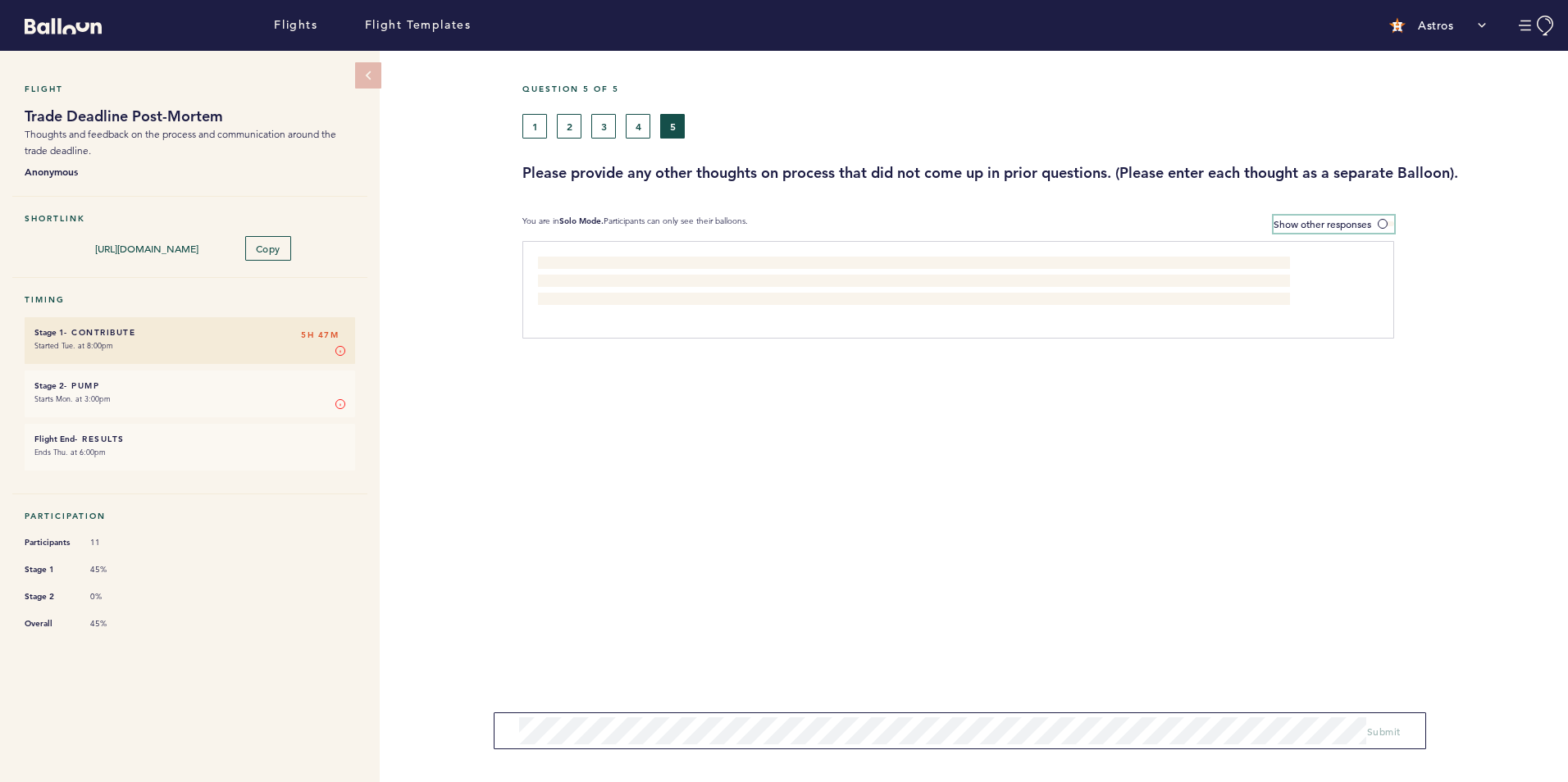
click at [1342, 224] on span "Show other responses" at bounding box center [1321, 223] width 97 height 13
click at [0, 0] on input "Show other responses" at bounding box center [0, 0] width 0 height 0
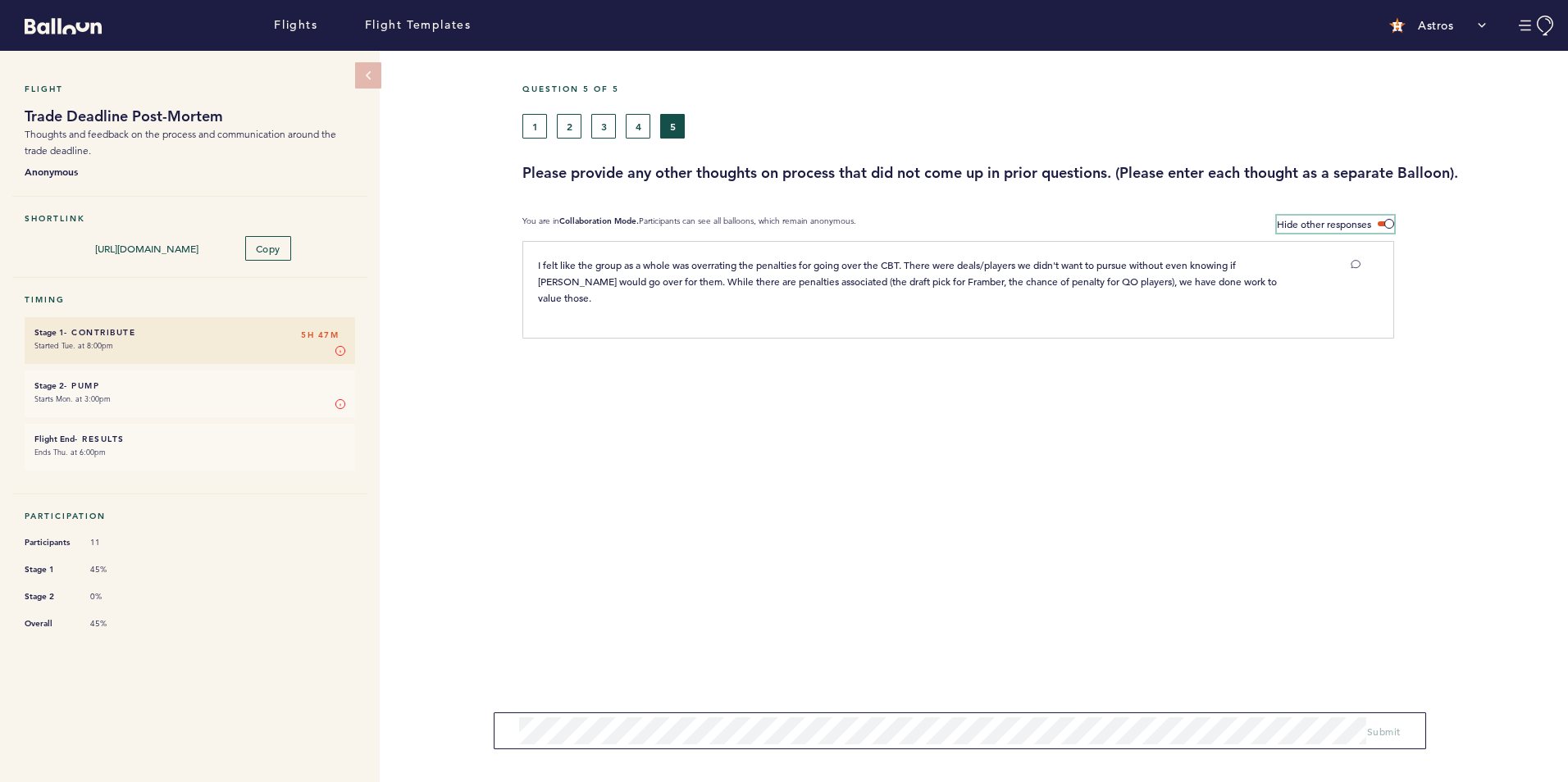
click at [1342, 222] on span "Hide other responses" at bounding box center [1324, 223] width 95 height 13
click at [0, 0] on input "Hide other responses" at bounding box center [0, 0] width 0 height 0
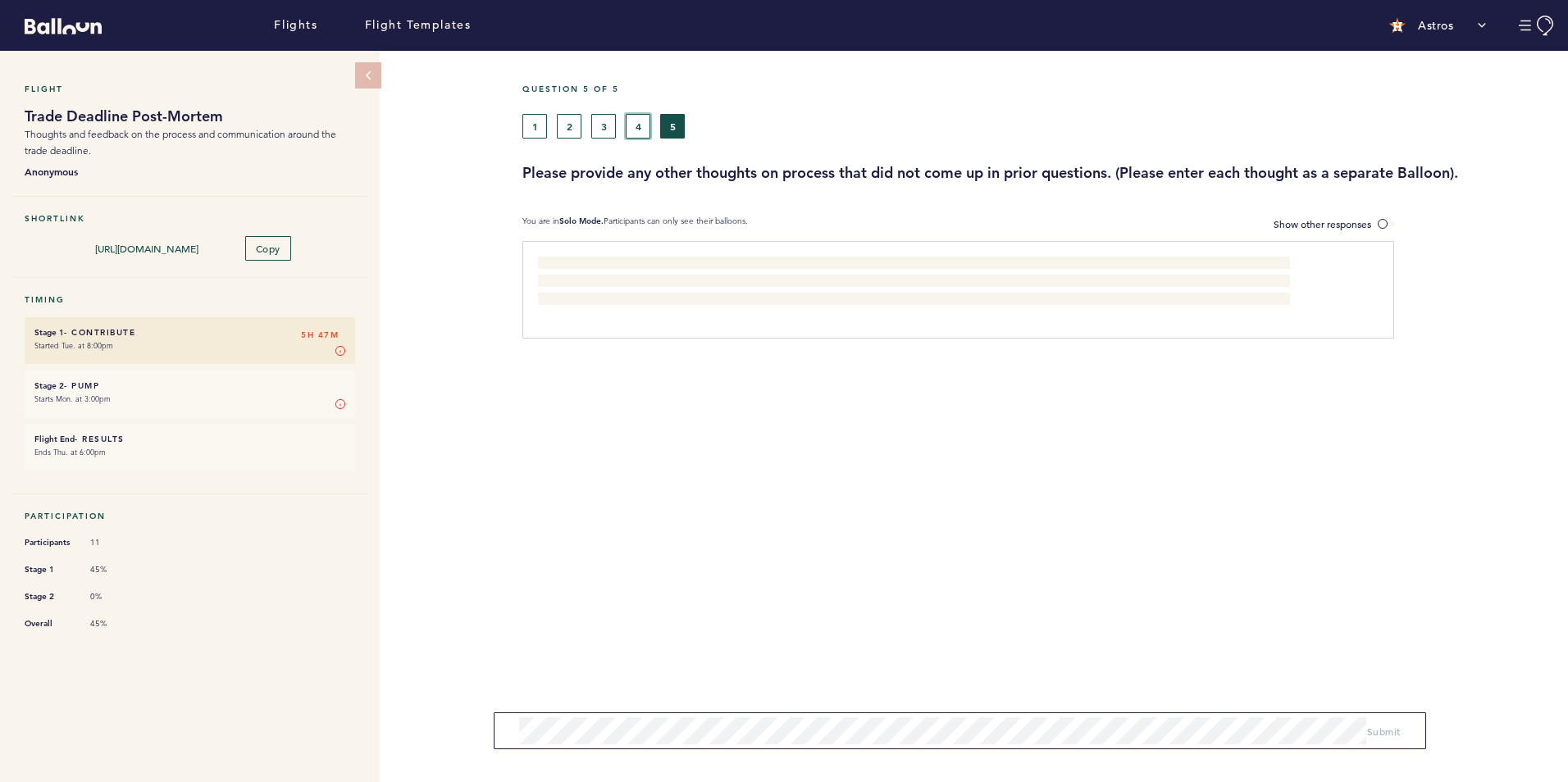
click at [637, 132] on button "4" at bounding box center [638, 126] width 25 height 25
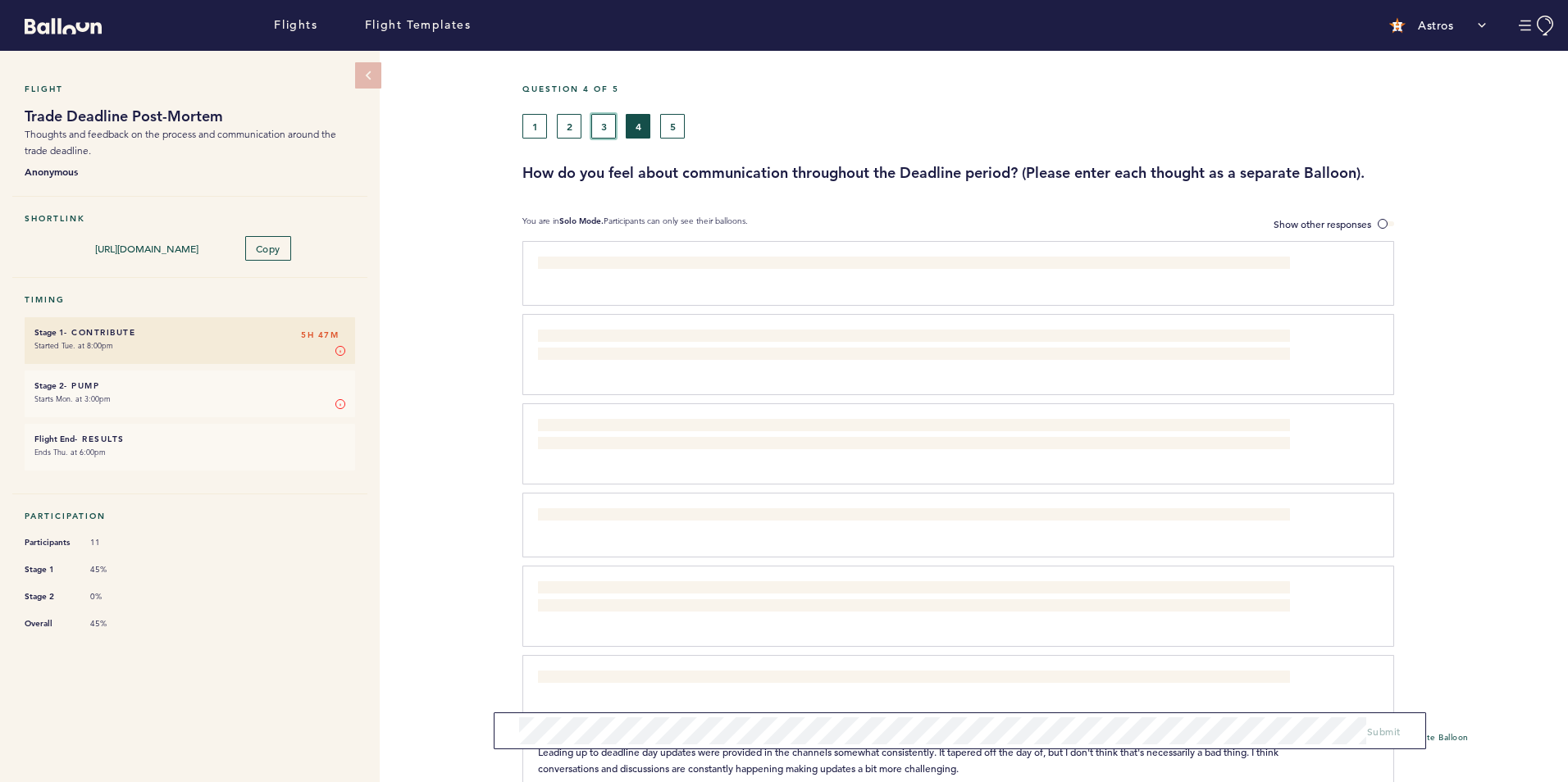
click at [605, 132] on button "3" at bounding box center [603, 126] width 25 height 25
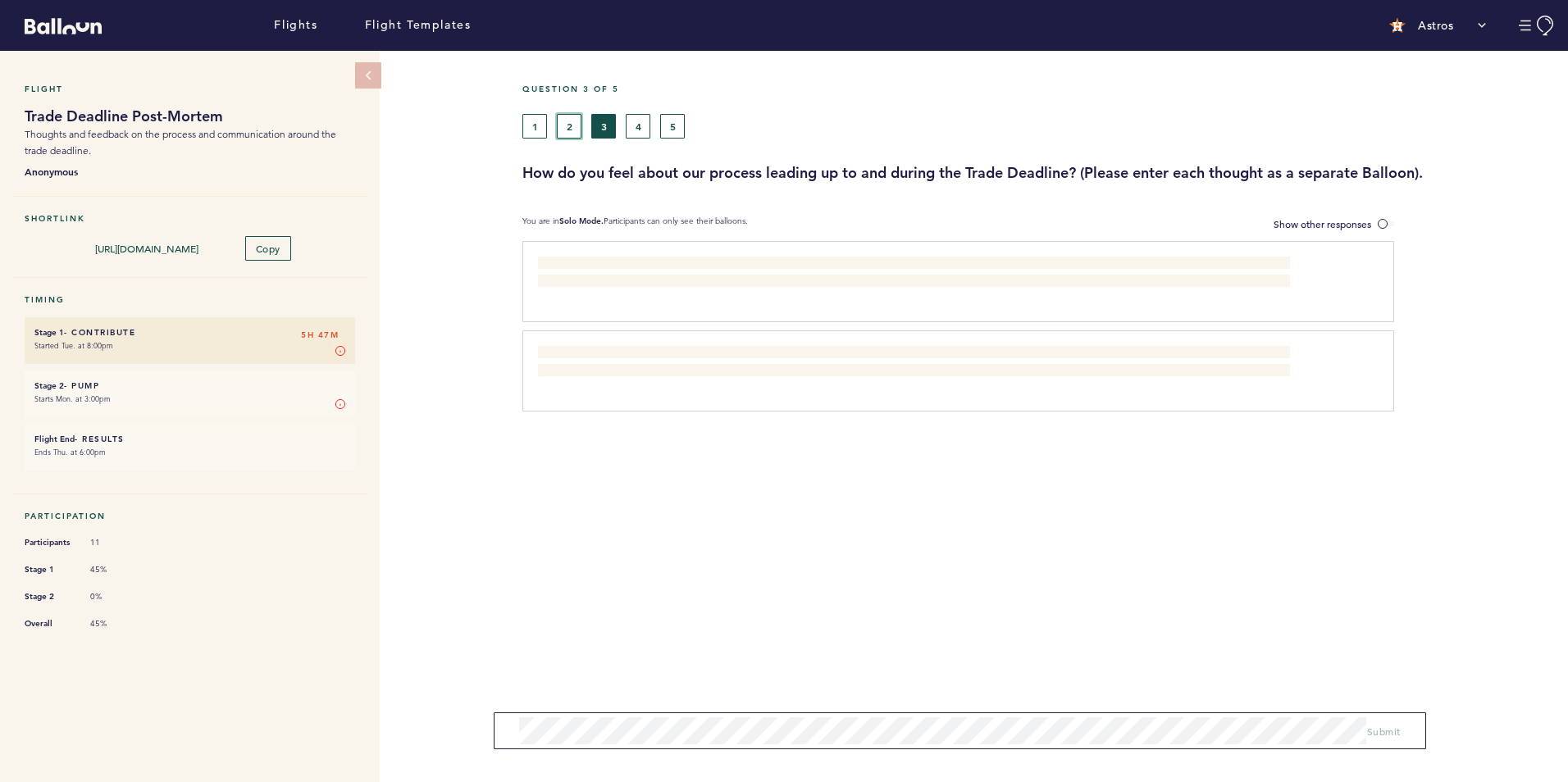
click at [575, 131] on button "2" at bounding box center [569, 126] width 25 height 25
click at [1340, 221] on span "Show other responses" at bounding box center [1321, 223] width 97 height 13
click at [0, 0] on input "Show other responses" at bounding box center [0, 0] width 0 height 0
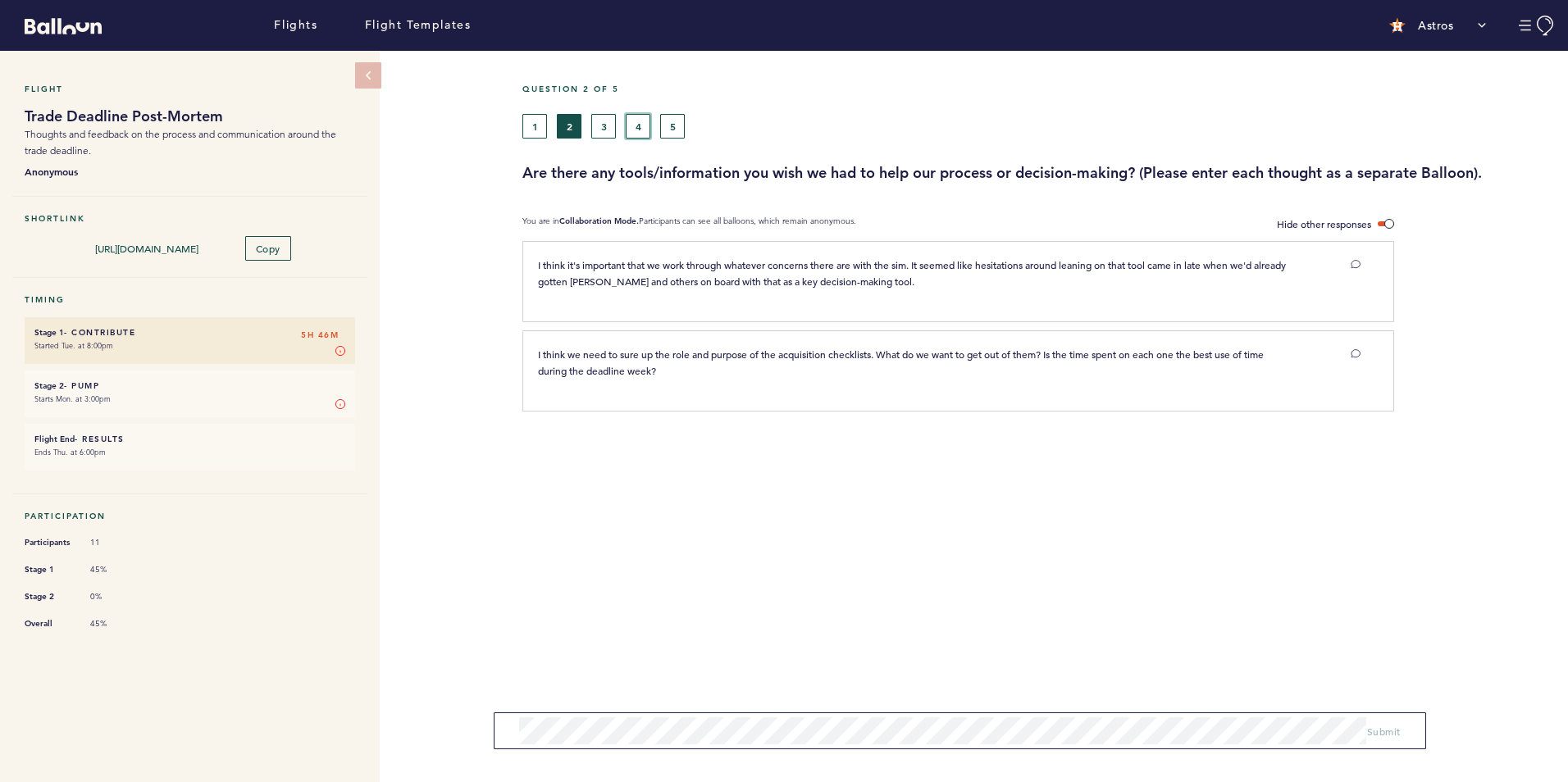
click at [629, 128] on button "4" at bounding box center [638, 126] width 25 height 25
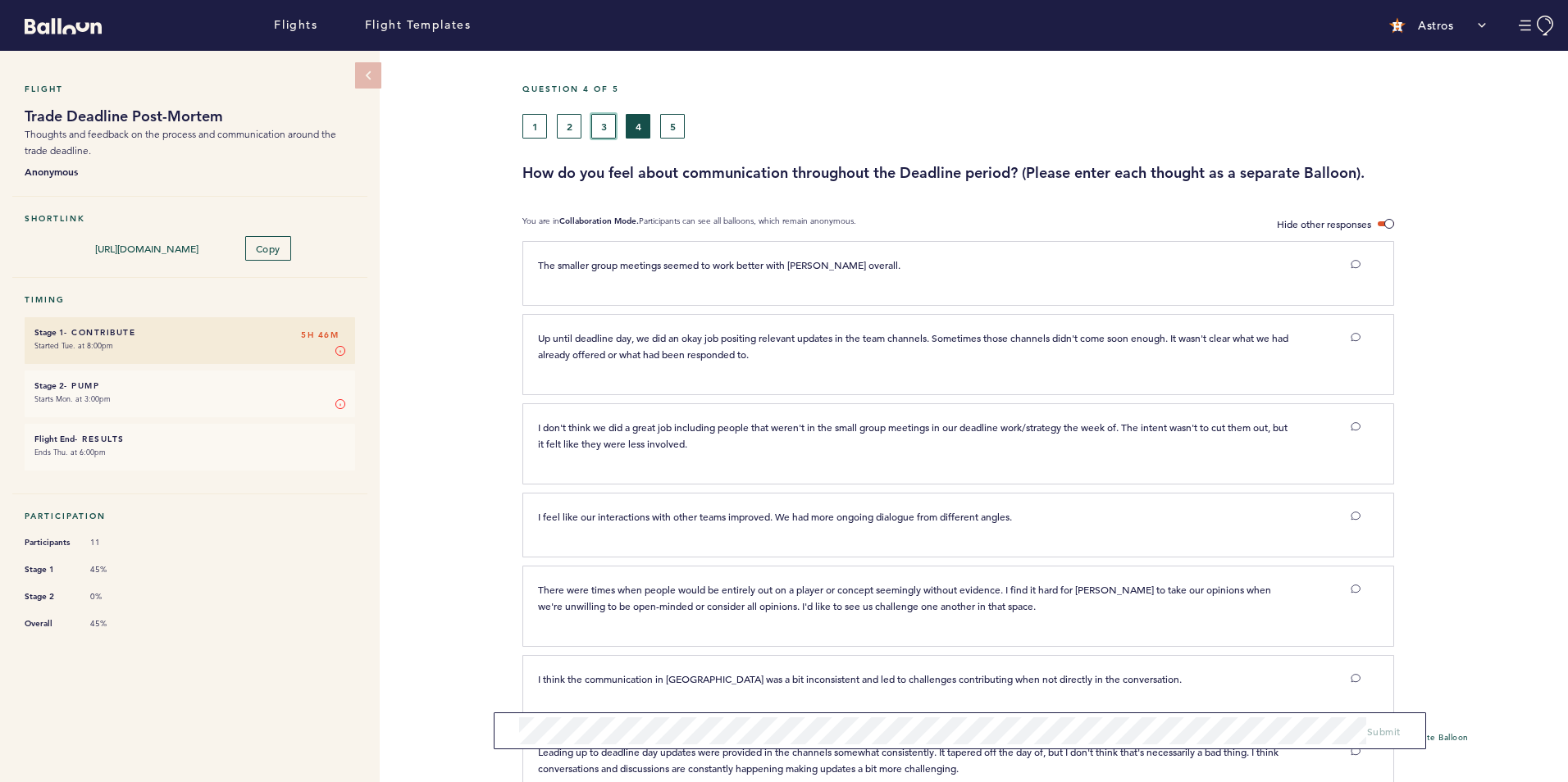
click at [605, 124] on button "3" at bounding box center [603, 126] width 25 height 25
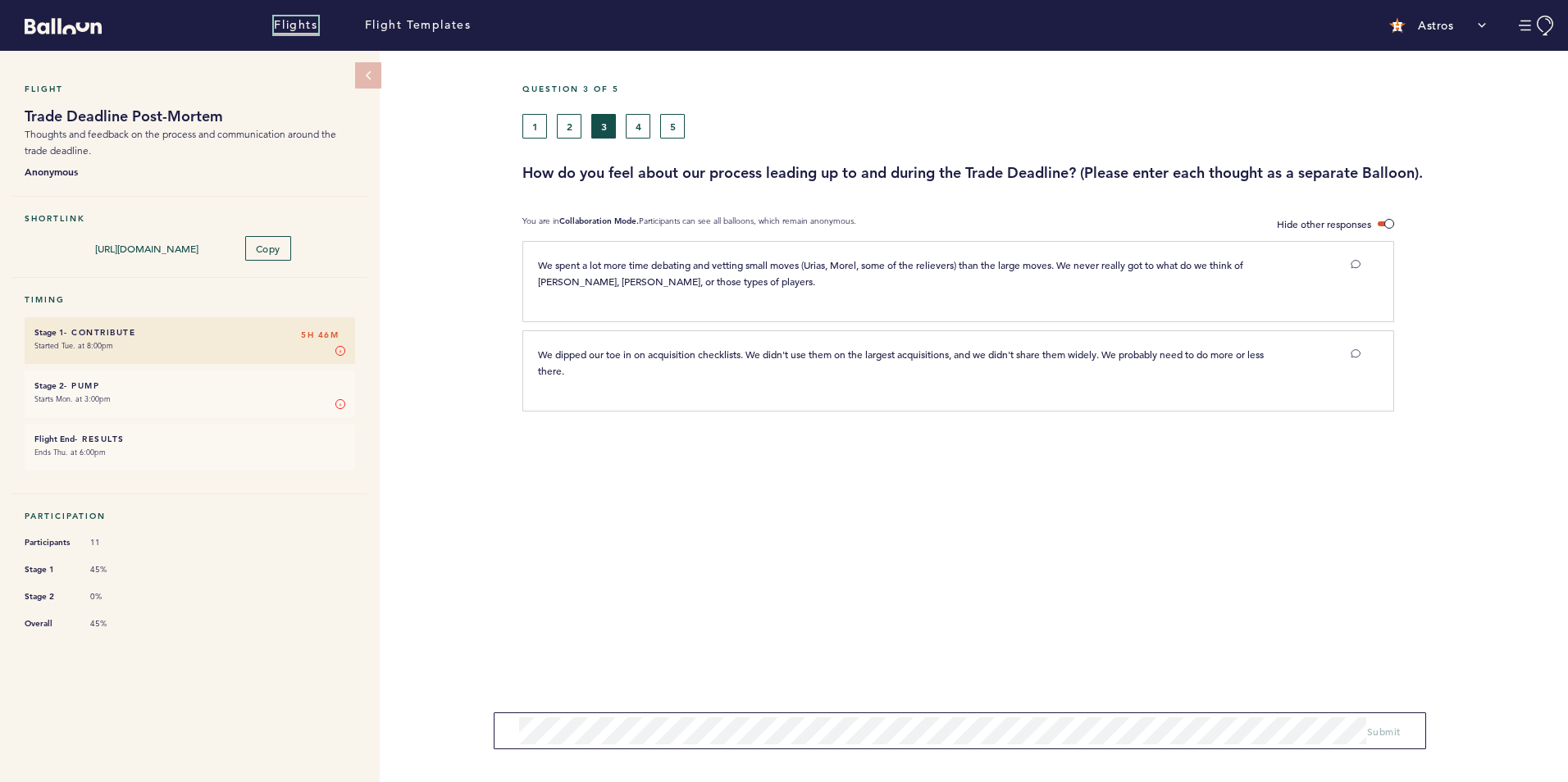
click at [274, 23] on link "Flights" at bounding box center [296, 25] width 44 height 18
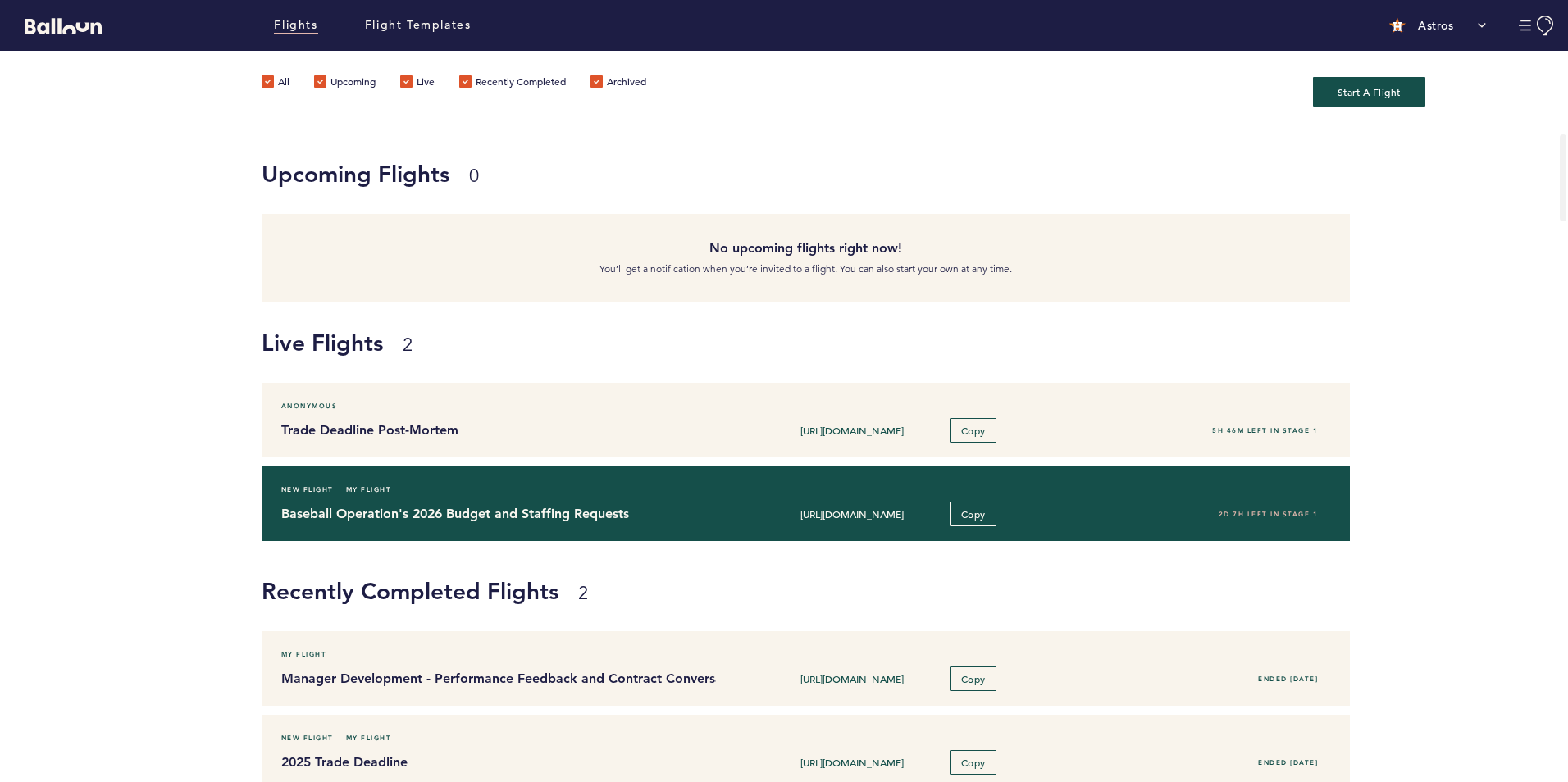
click at [373, 512] on h4 "Baseball Operation's 2026 Budget and Staffing Requests" at bounding box center [492, 513] width 424 height 19
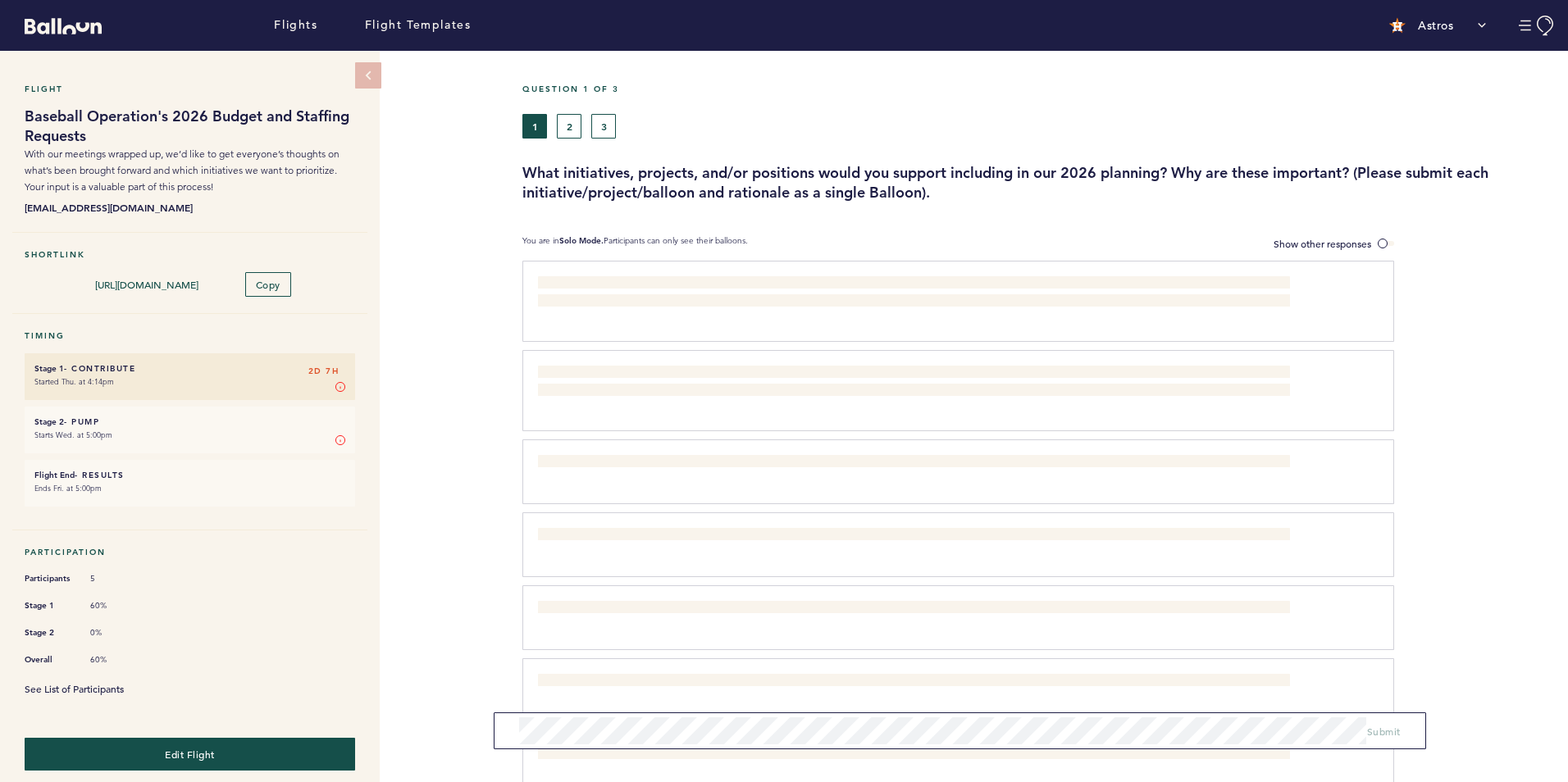
click at [102, 682] on link "See List of Participants" at bounding box center [74, 688] width 99 height 13
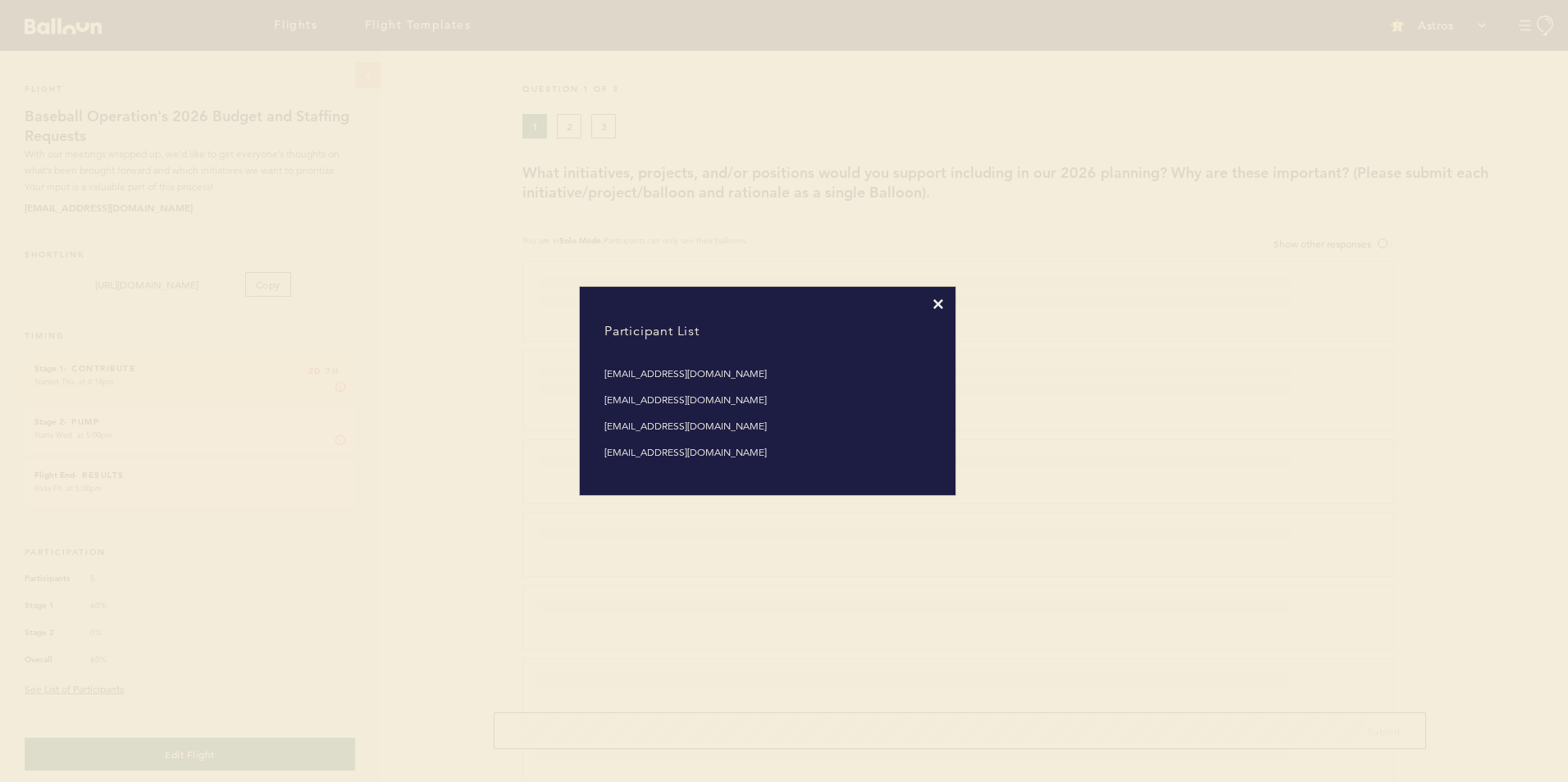
click at [942, 306] on icon at bounding box center [938, 304] width 10 height 10
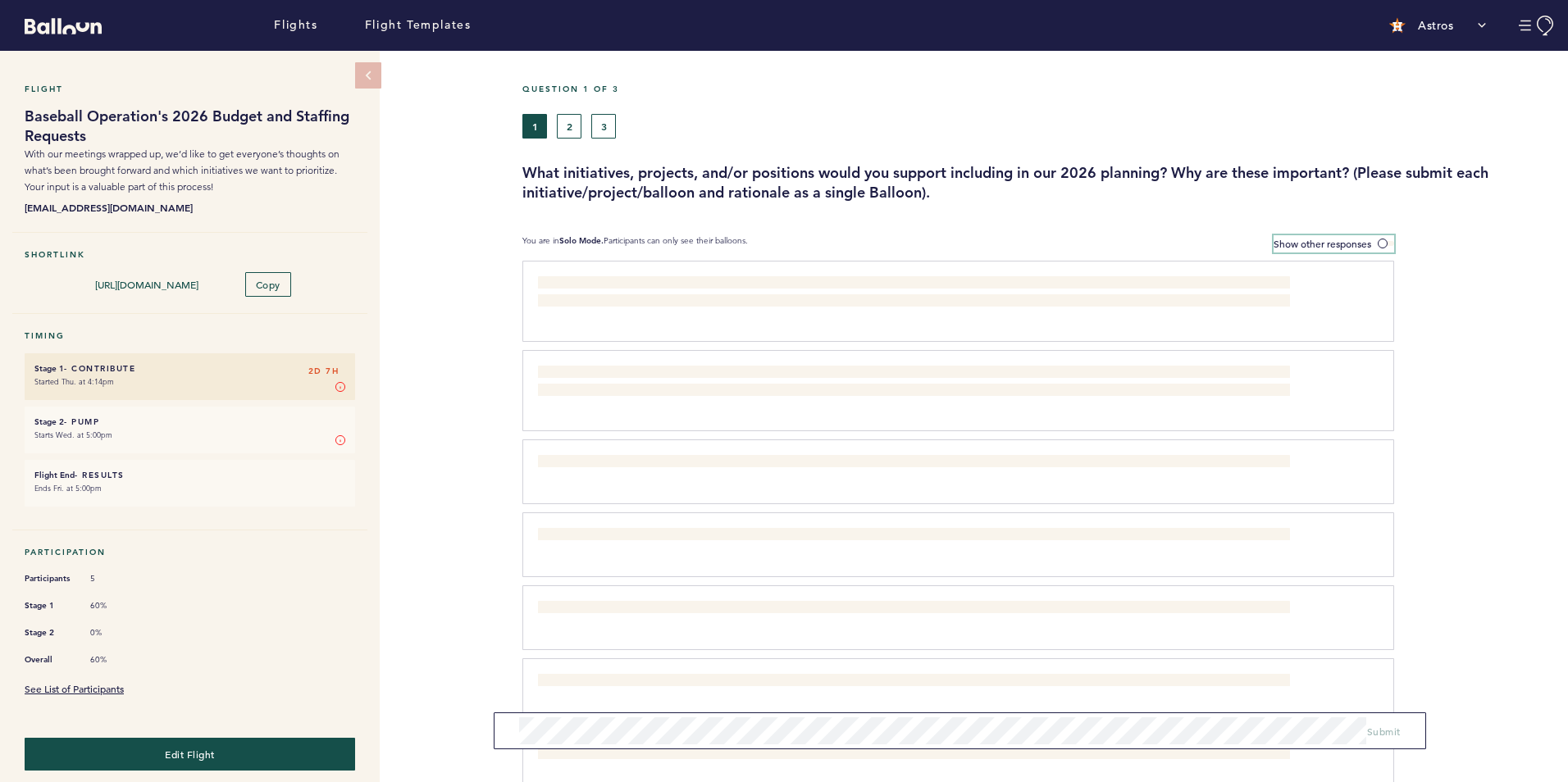
click at [1326, 243] on span "Show other responses" at bounding box center [1321, 244] width 97 height 13
click at [0, 0] on input "Show other responses" at bounding box center [0, 0] width 0 height 0
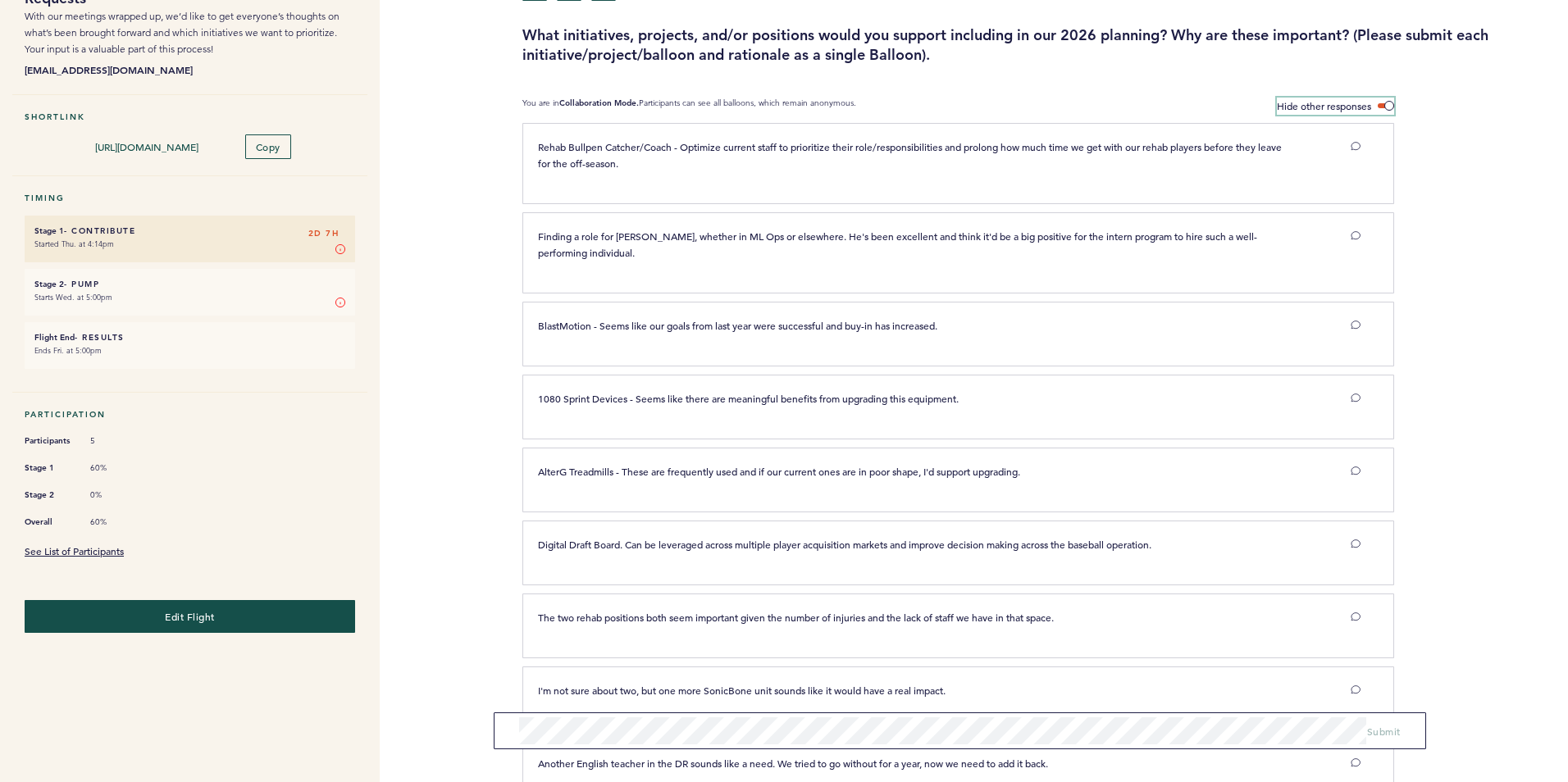
scroll to position [84, 0]
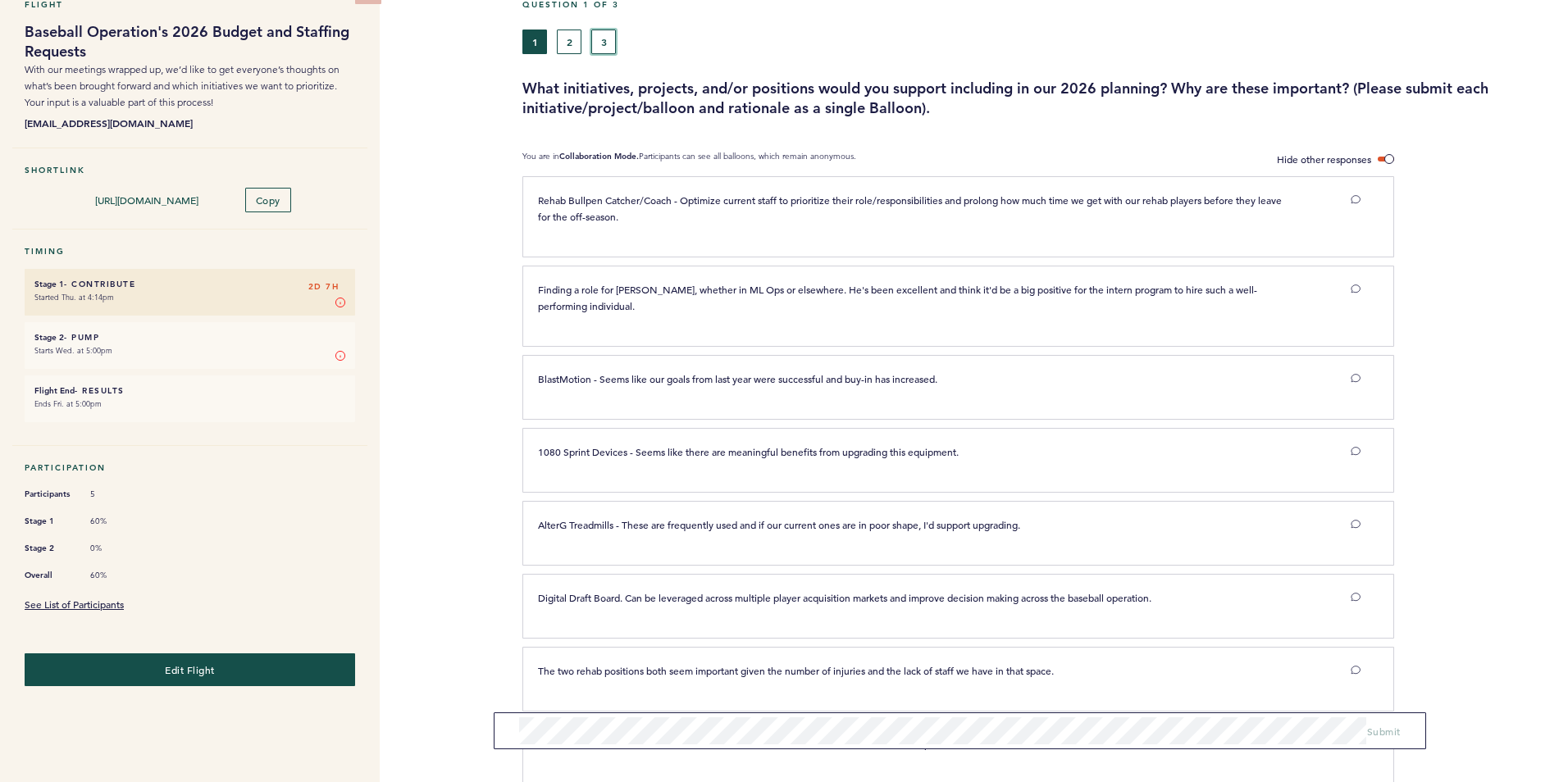
click at [609, 44] on button "3" at bounding box center [603, 42] width 25 height 25
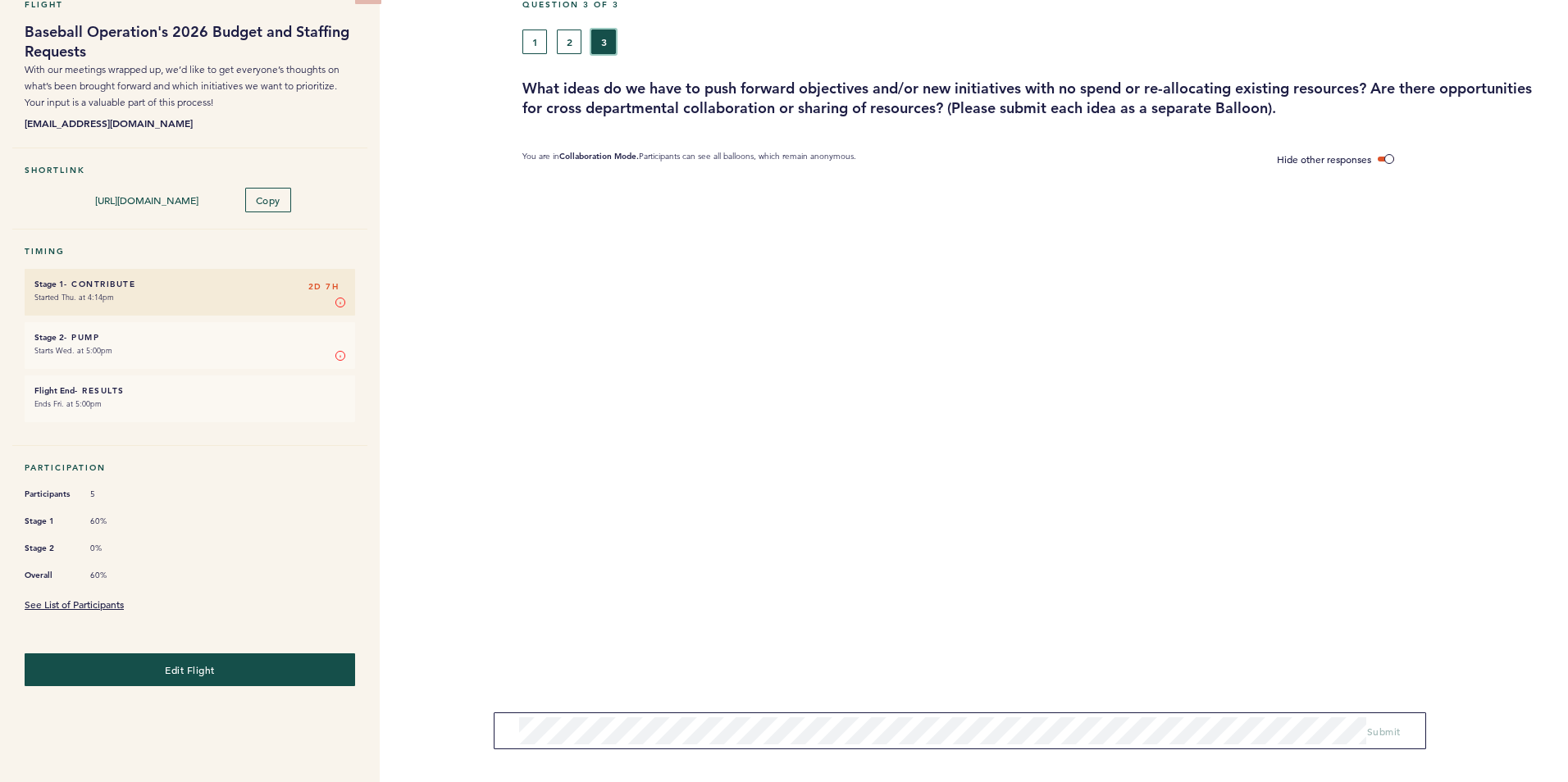
scroll to position [7, 0]
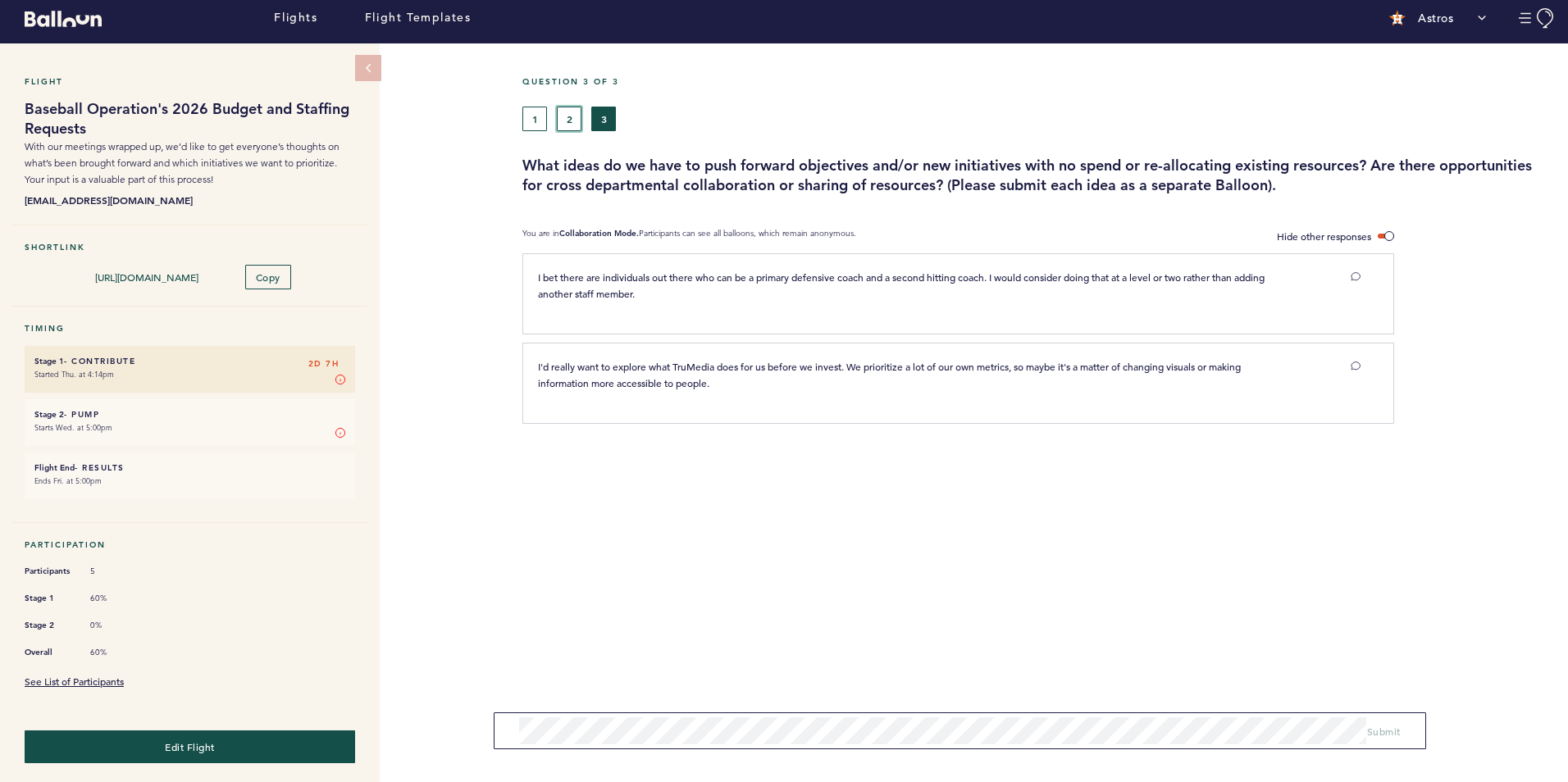
click at [575, 119] on button "2" at bounding box center [569, 119] width 25 height 25
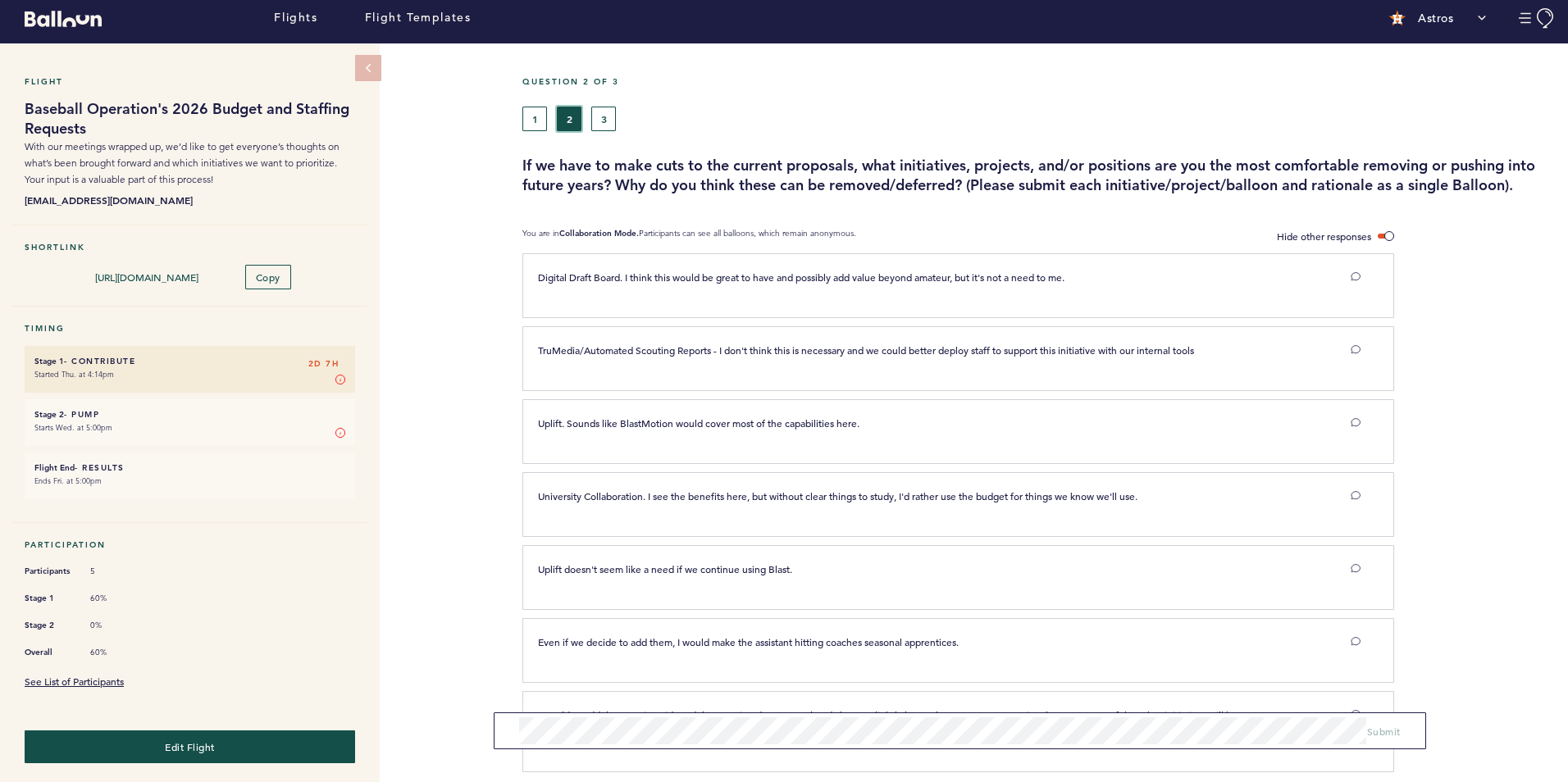
scroll to position [86, 0]
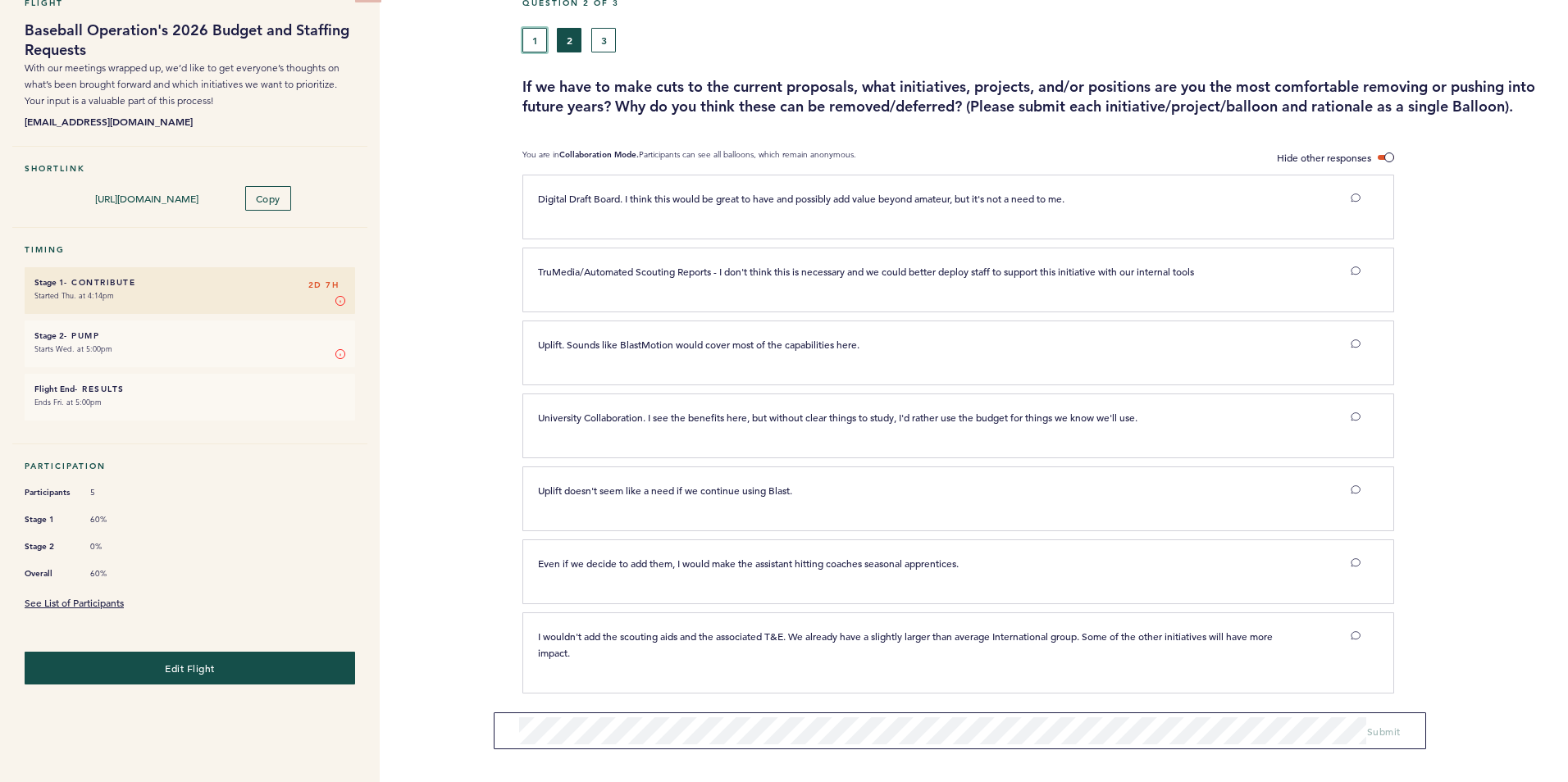
click at [537, 39] on button "1" at bounding box center [535, 40] width 25 height 25
